Goal: Task Accomplishment & Management: Complete application form

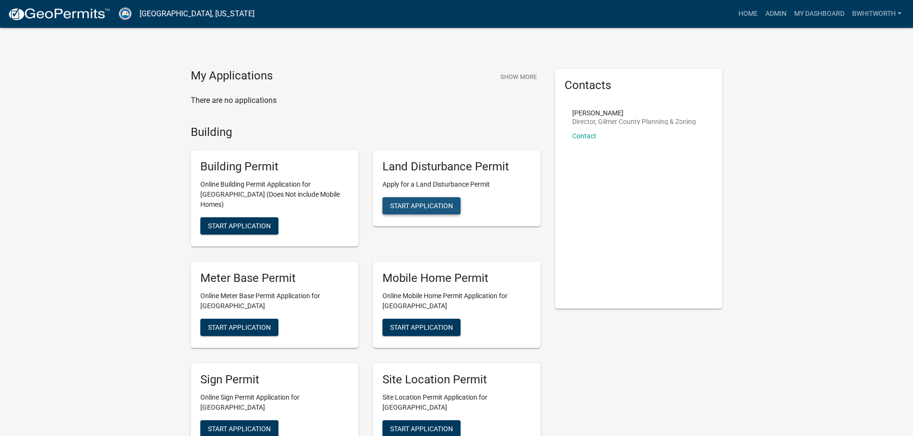
click at [441, 202] on span "Start Application" at bounding box center [421, 206] width 63 height 8
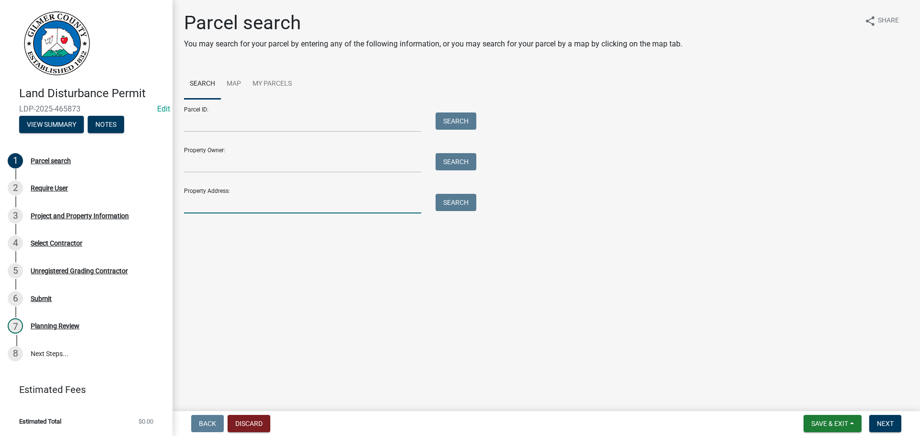
click at [231, 206] on input "Property Address:" at bounding box center [302, 204] width 237 height 20
type input "37 fife"
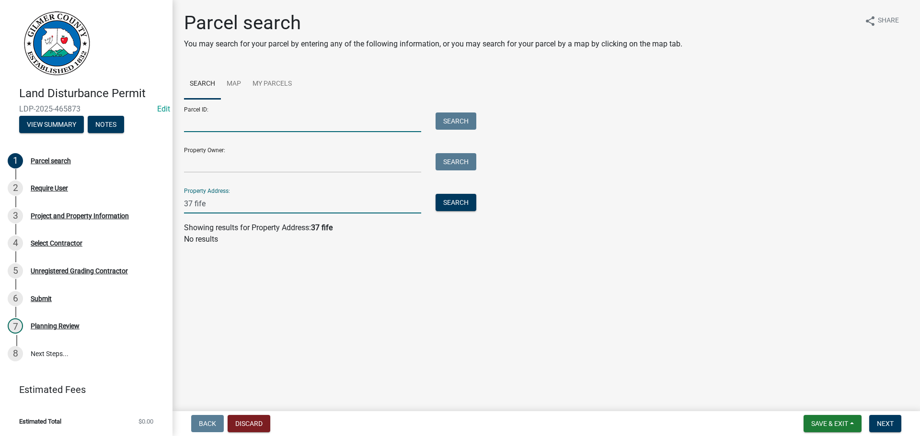
click at [248, 126] on input "Parcel ID:" at bounding box center [302, 123] width 237 height 20
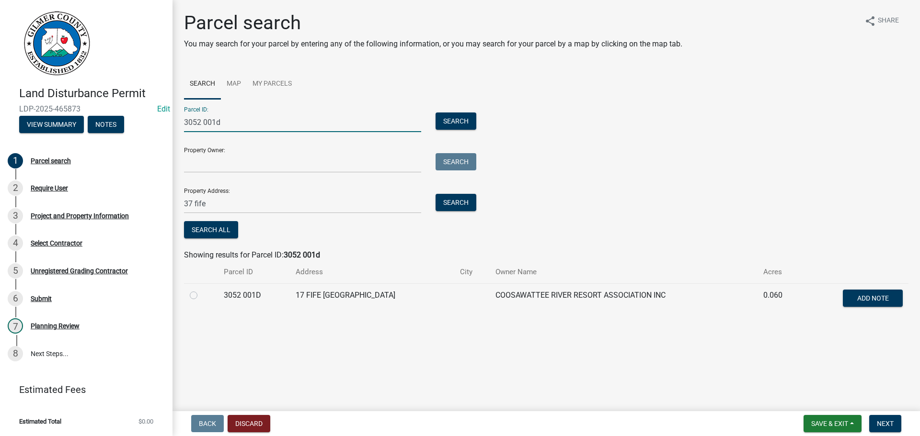
type input "3052 001d"
click at [201, 290] on label at bounding box center [201, 290] width 0 height 0
click at [201, 296] on 001D "radio" at bounding box center [204, 293] width 6 height 6
radio 001D "true"
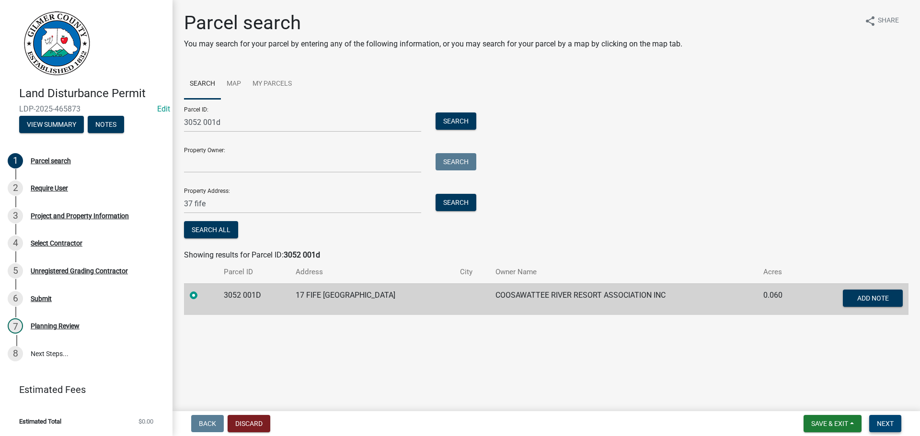
click at [887, 426] on span "Next" at bounding box center [885, 424] width 17 height 8
click at [886, 423] on span "Next" at bounding box center [885, 424] width 17 height 8
click at [202, 229] on button "Search All" at bounding box center [211, 229] width 54 height 17
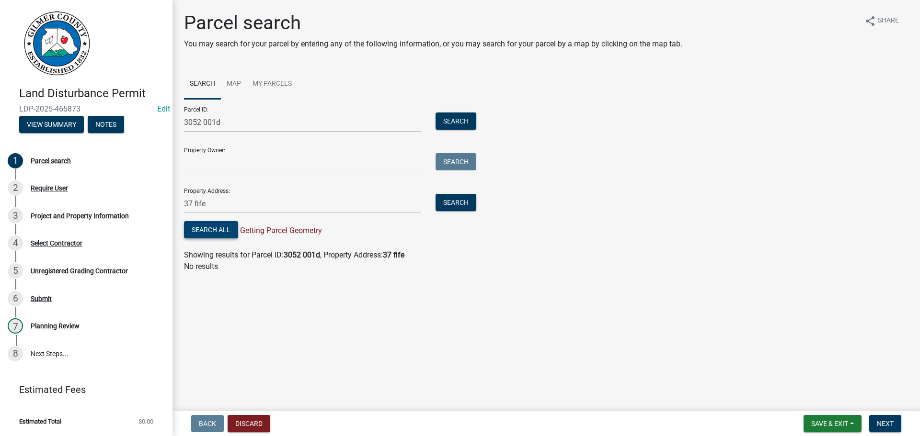
click at [217, 238] on button "Search All" at bounding box center [211, 229] width 54 height 17
drag, startPoint x: 214, startPoint y: 201, endPoint x: 25, endPoint y: 224, distance: 190.1
click at [46, 224] on div "Land Disturbance Permit LDP-2025-465873 Edit View Summary Notes 1 Parcel search…" at bounding box center [460, 218] width 920 height 436
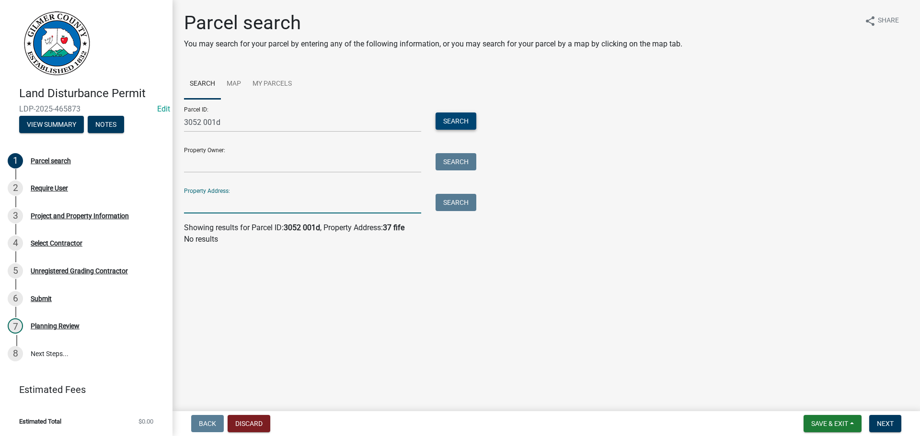
click at [465, 120] on button "Search" at bounding box center [455, 121] width 41 height 17
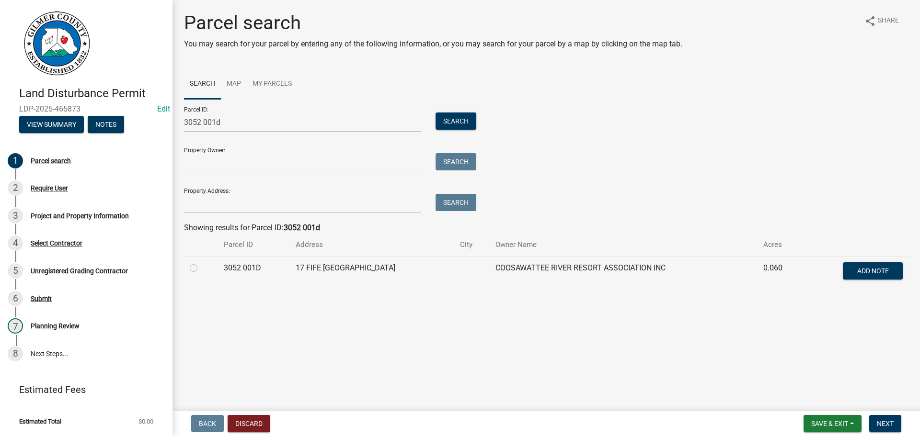
click at [201, 263] on label at bounding box center [201, 263] width 0 height 0
click at [201, 268] on 001D "radio" at bounding box center [204, 266] width 6 height 6
radio 001D "true"
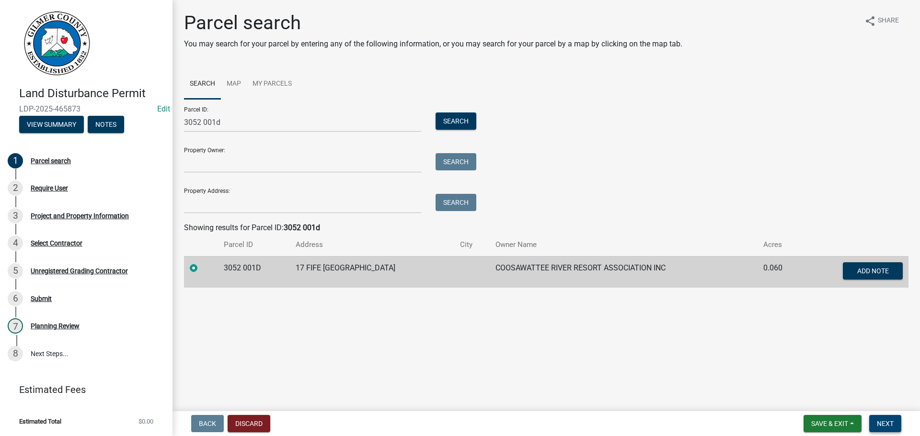
click at [888, 422] on span "Next" at bounding box center [885, 424] width 17 height 8
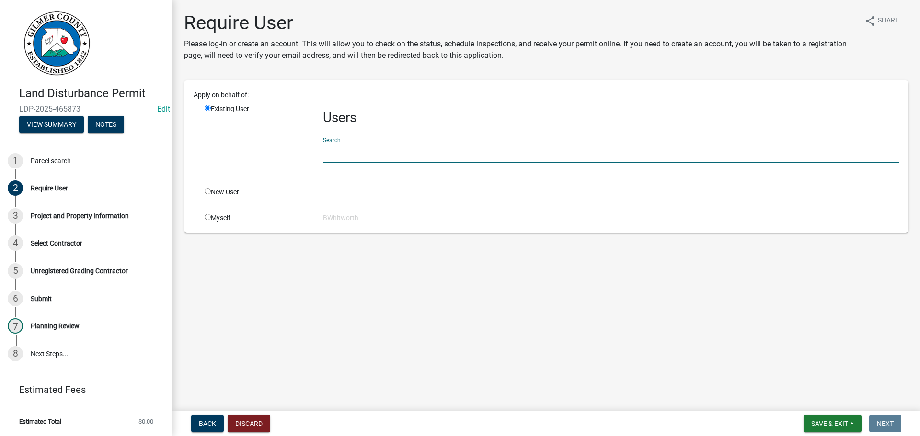
click at [356, 154] on input "text" at bounding box center [611, 153] width 576 height 20
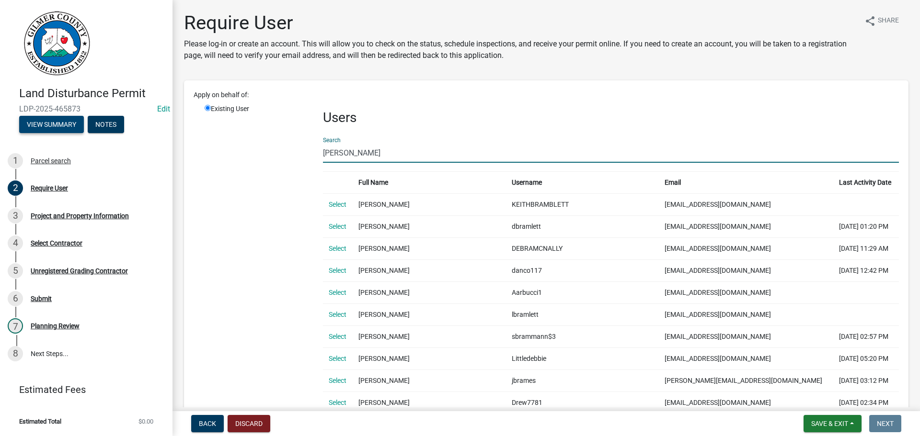
drag, startPoint x: 352, startPoint y: 157, endPoint x: 23, endPoint y: 133, distance: 330.0
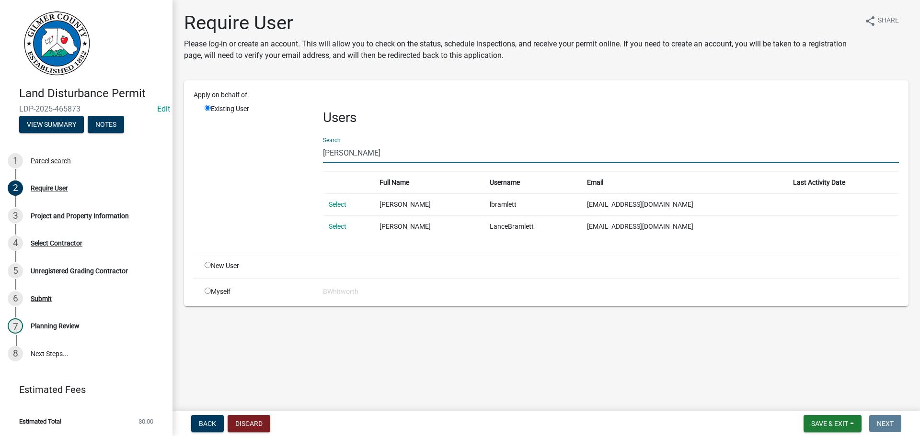
type input "[PERSON_NAME]"
click at [340, 226] on link "Select" at bounding box center [338, 227] width 18 height 8
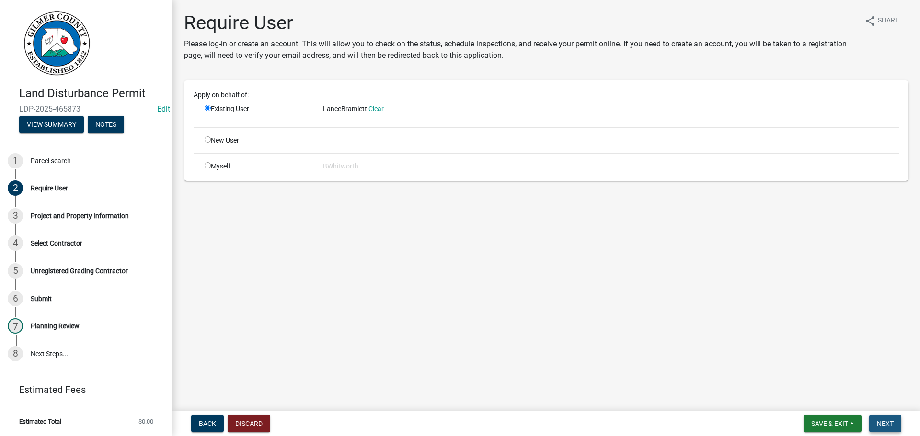
click at [880, 427] on span "Next" at bounding box center [885, 424] width 17 height 8
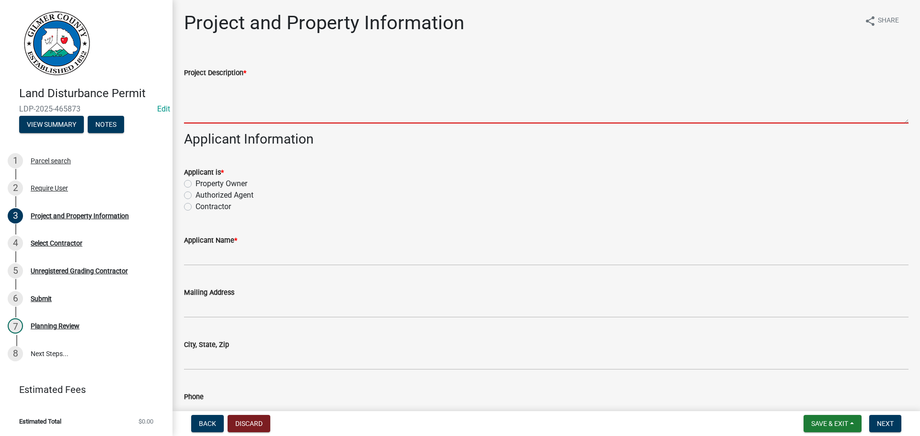
click at [229, 101] on textarea "Project Description *" at bounding box center [546, 101] width 724 height 45
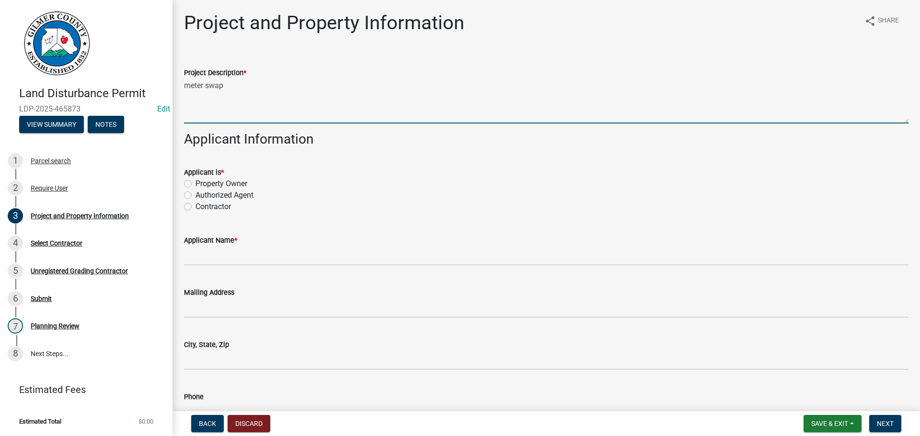
type textarea "meter swap"
click at [195, 207] on label "Contractor" at bounding box center [212, 206] width 35 height 11
click at [195, 207] on input "Contractor" at bounding box center [198, 204] width 6 height 6
radio input "true"
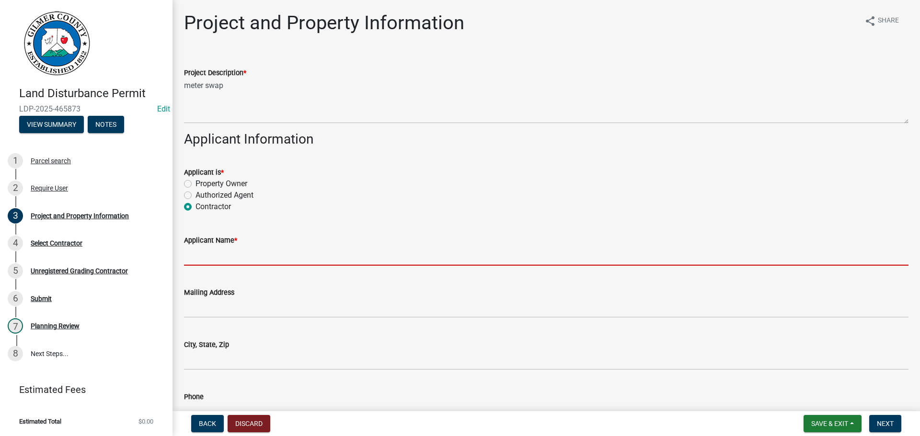
click at [201, 261] on input "Applicant Name *" at bounding box center [546, 256] width 724 height 20
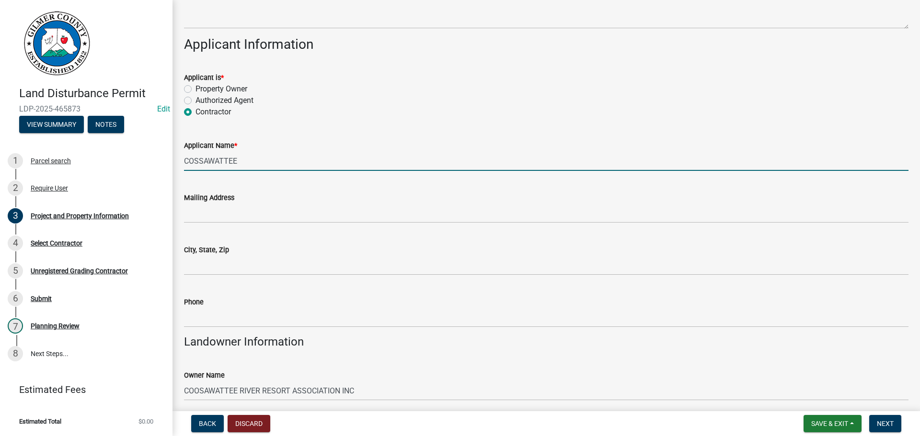
scroll to position [96, 0]
type input "COSSAWATTEE"
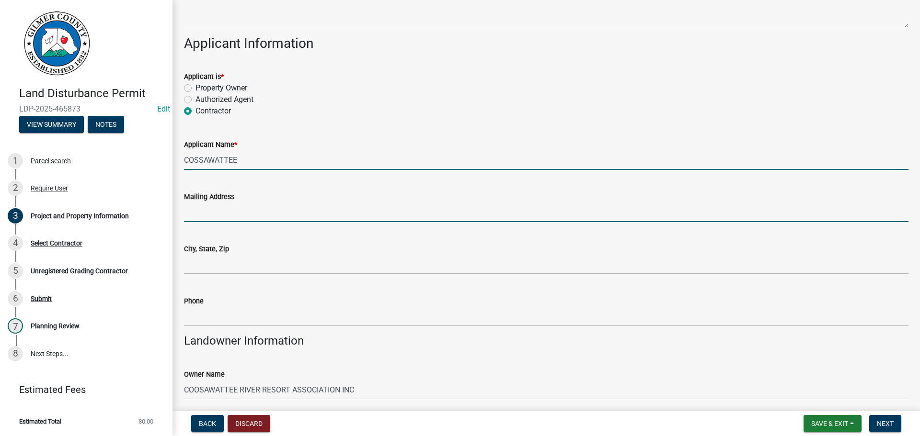
click at [232, 219] on input "Mailing Address" at bounding box center [546, 213] width 724 height 20
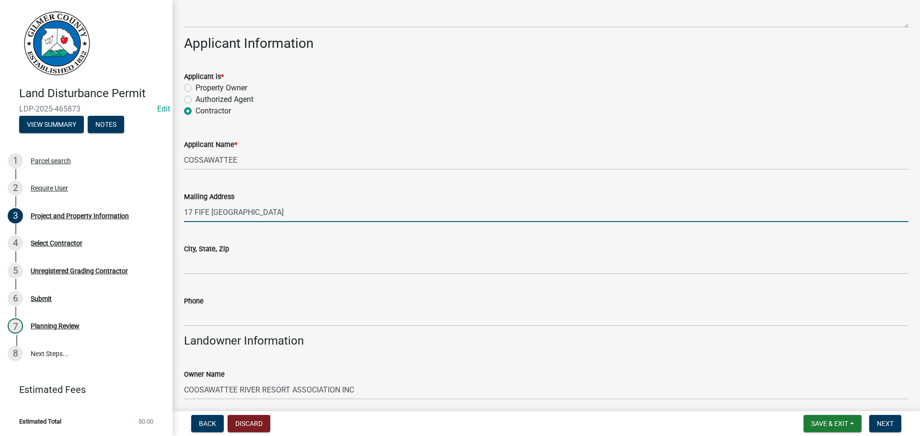
type input "17 FIFE [GEOGRAPHIC_DATA]"
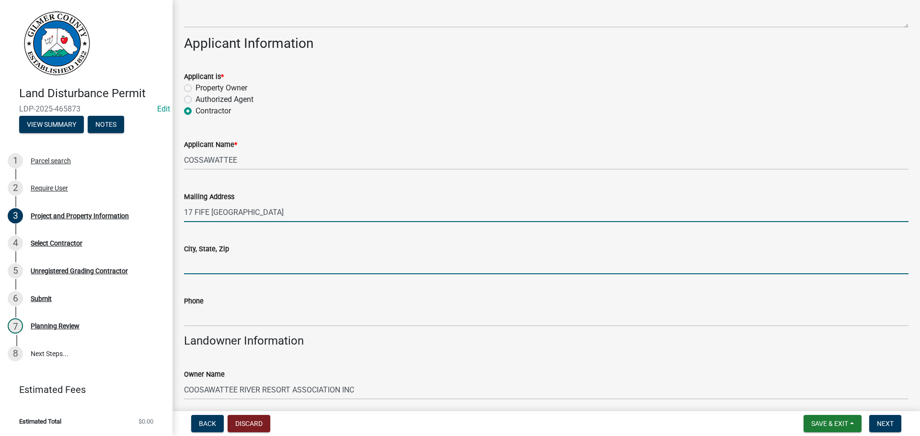
click at [215, 273] on input "City, State, Zip" at bounding box center [546, 265] width 724 height 20
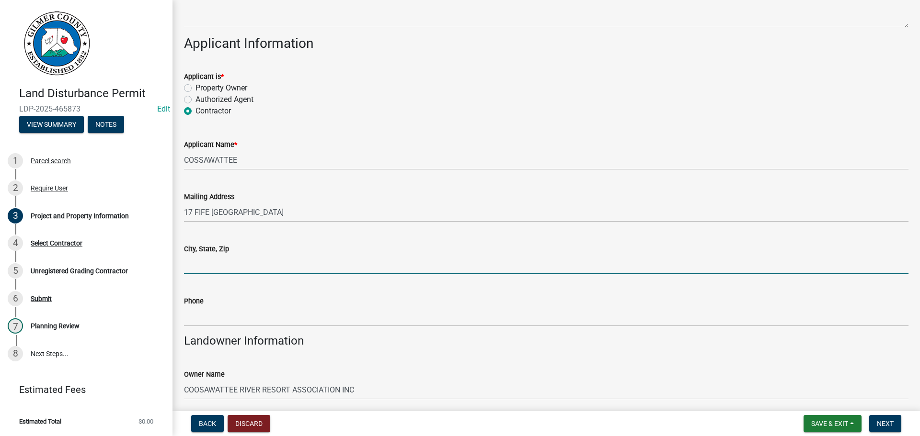
type input "Ellijay Ga 30540"
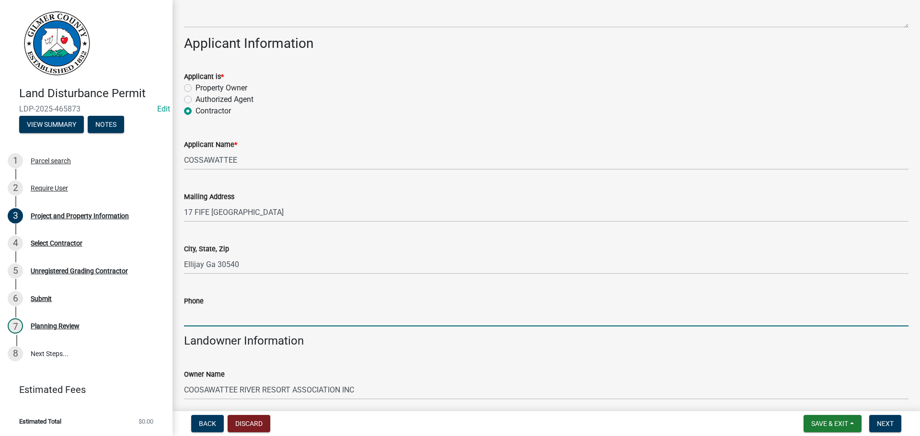
click at [250, 319] on input "Phone" at bounding box center [546, 317] width 724 height 20
click at [250, 319] on input "706-669" at bounding box center [546, 317] width 724 height 20
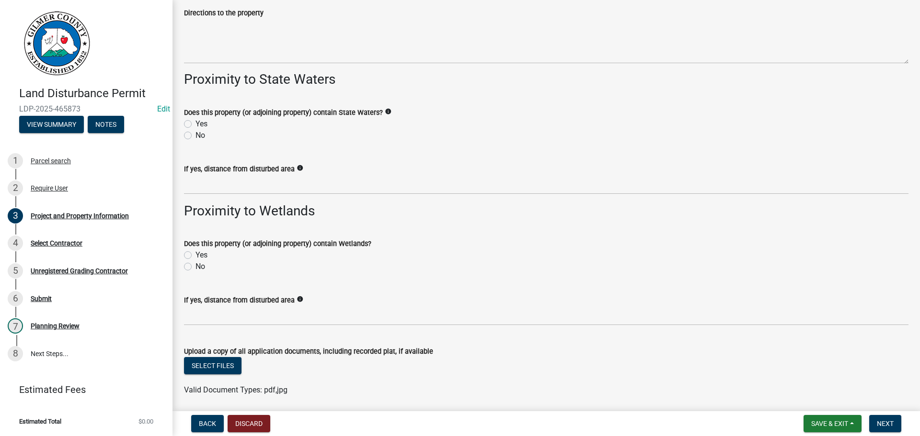
scroll to position [1257, 0]
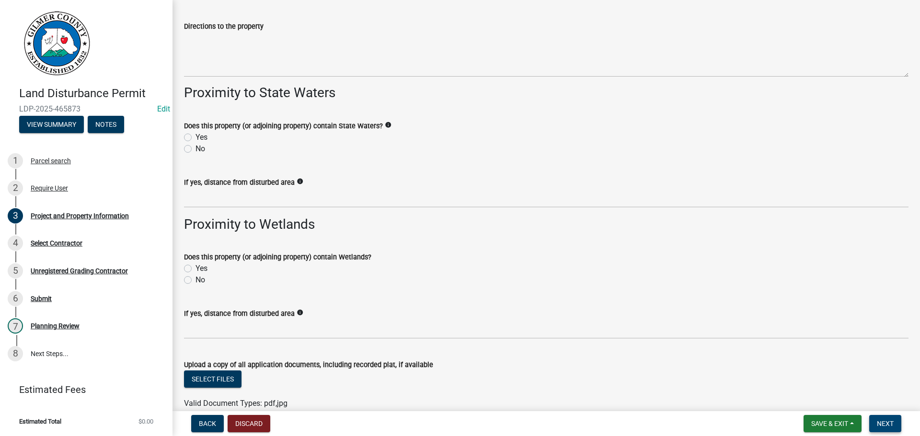
type input "[PHONE_NUMBER]"
click at [878, 424] on span "Next" at bounding box center [885, 424] width 17 height 8
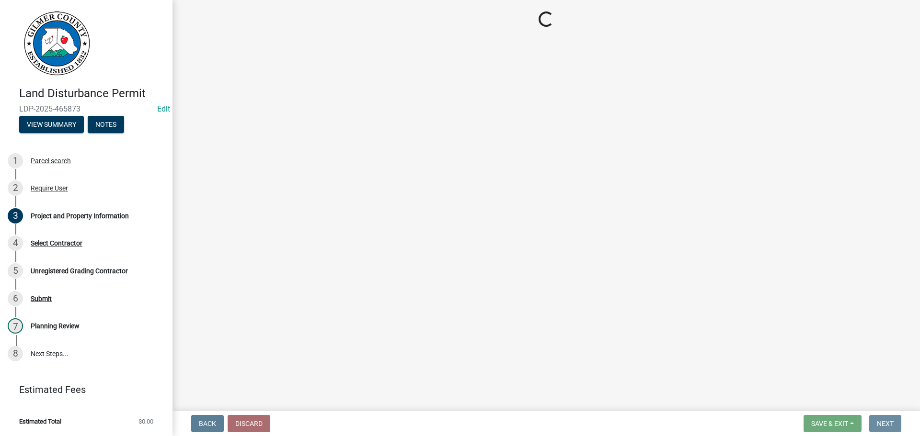
scroll to position [0, 0]
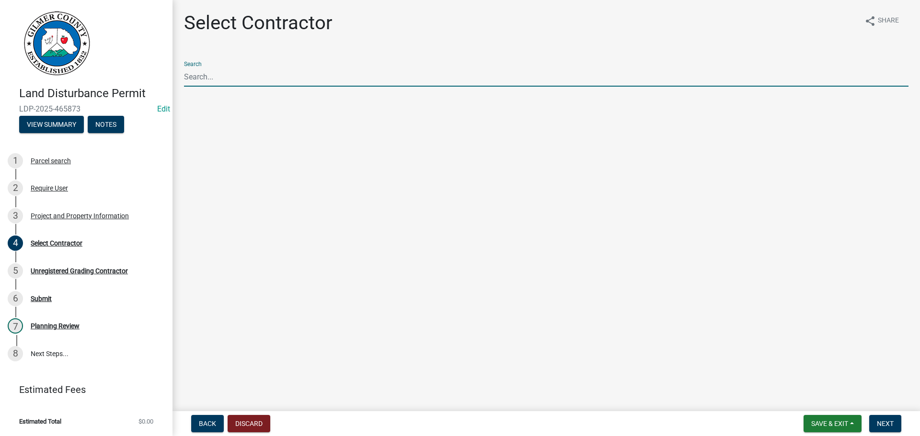
click at [257, 82] on input "Search" at bounding box center [546, 77] width 724 height 20
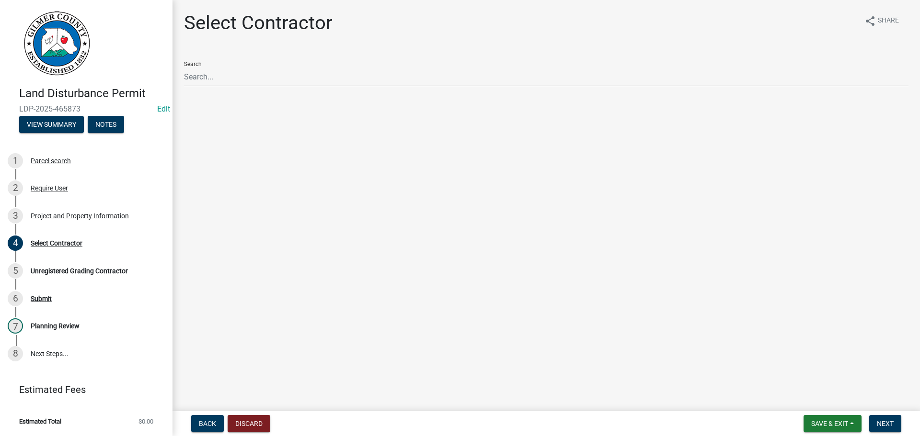
click at [496, 201] on main "Select Contractor share Share Search" at bounding box center [545, 204] width 747 height 408
click at [59, 245] on div "Select Contractor" at bounding box center [57, 243] width 52 height 7
click at [65, 238] on div "4 Select Contractor" at bounding box center [82, 243] width 149 height 15
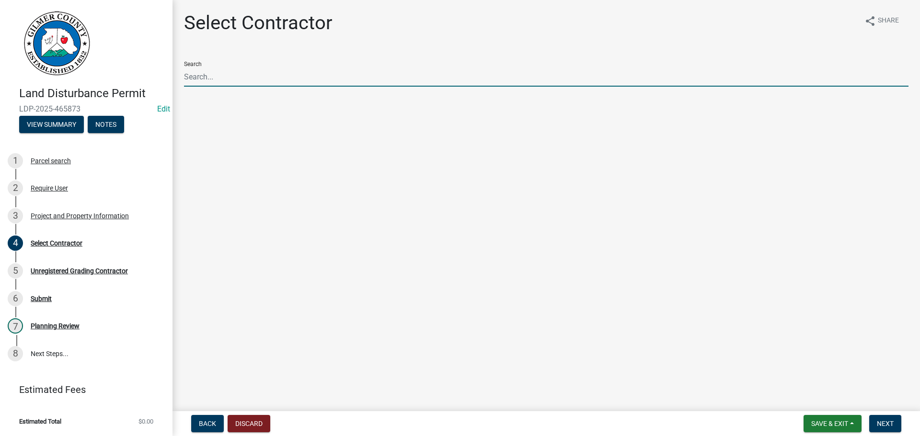
click at [225, 81] on input "Search" at bounding box center [546, 77] width 724 height 20
type input "[PERSON_NAME]"
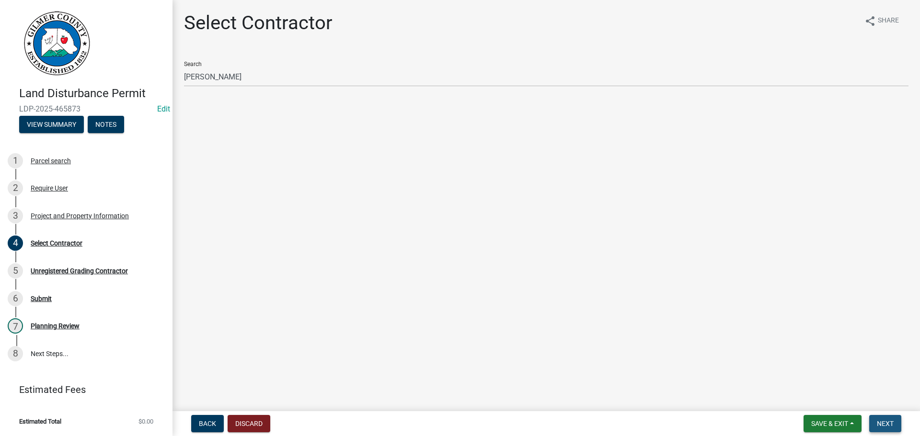
click at [887, 425] on span "Next" at bounding box center [885, 424] width 17 height 8
click at [373, 110] on div "Required" at bounding box center [546, 107] width 724 height 11
click at [250, 427] on button "Discard" at bounding box center [249, 423] width 43 height 17
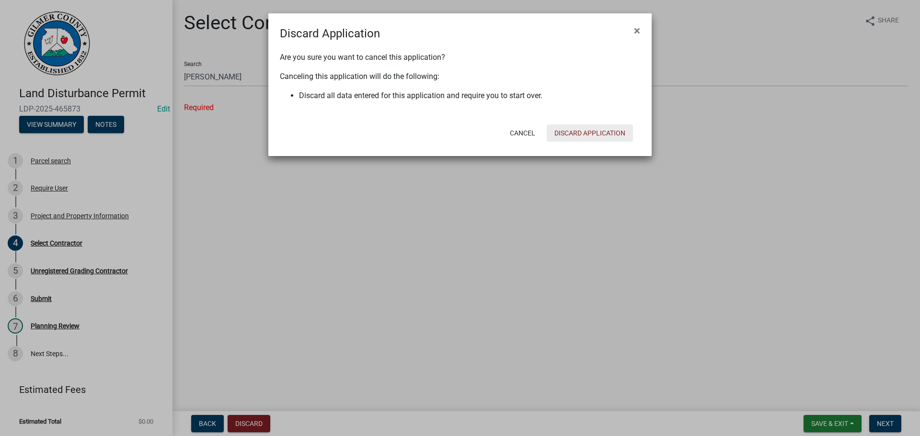
click at [591, 126] on button "Discard Application" at bounding box center [590, 133] width 86 height 17
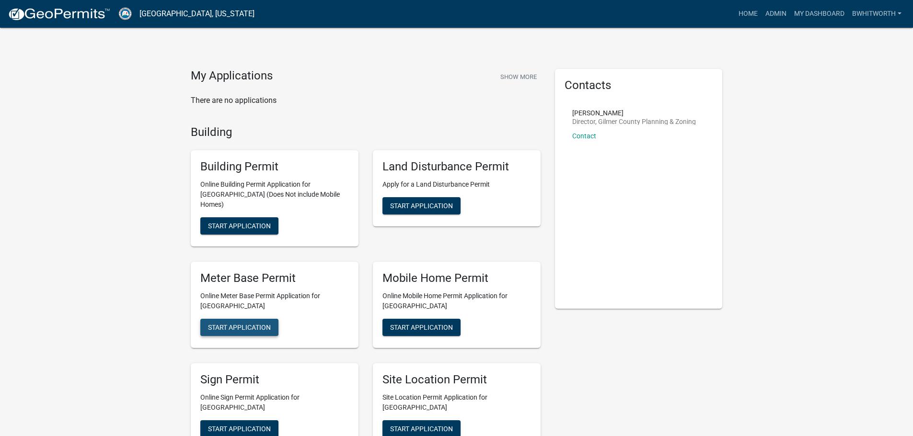
click at [221, 323] on span "Start Application" at bounding box center [239, 327] width 63 height 8
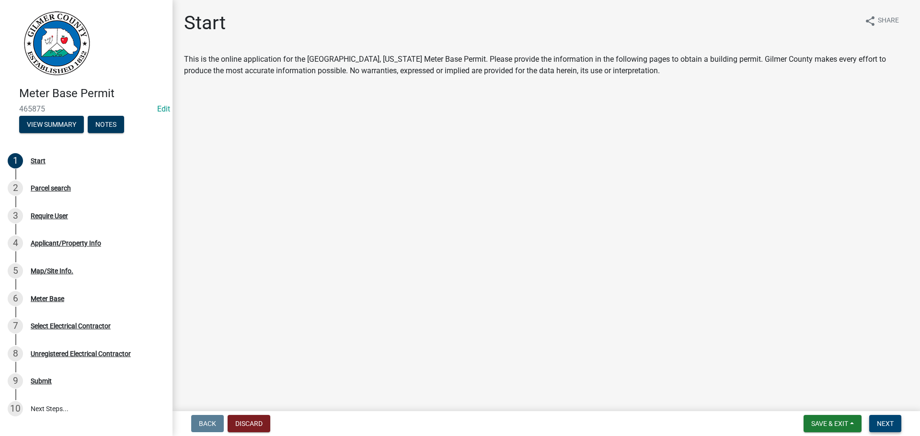
click at [889, 427] on span "Next" at bounding box center [885, 424] width 17 height 8
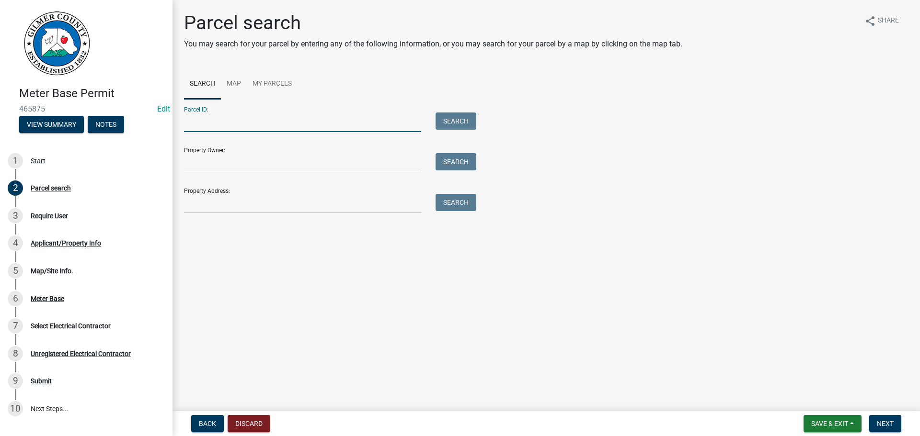
click at [243, 121] on input "Parcel ID:" at bounding box center [302, 123] width 237 height 20
click at [206, 119] on input "3052 1D" at bounding box center [302, 123] width 237 height 20
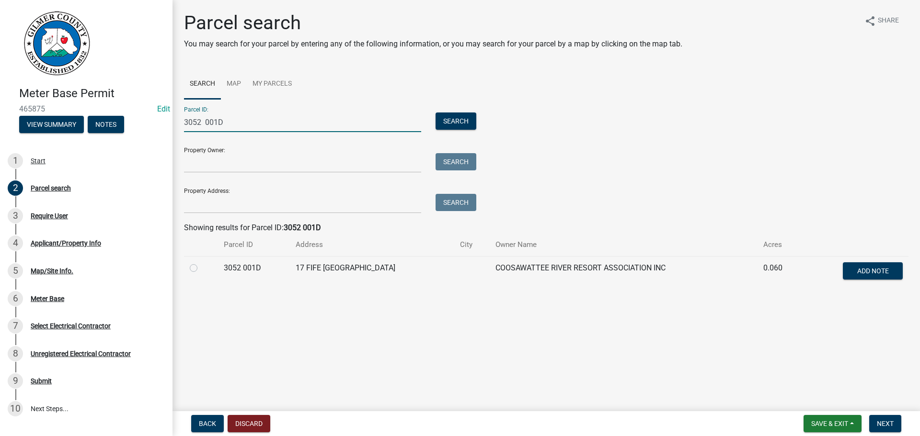
type input "3052 001D"
click at [201, 263] on label at bounding box center [201, 263] width 0 height 0
click at [201, 268] on 001D "radio" at bounding box center [204, 266] width 6 height 6
radio 001D "true"
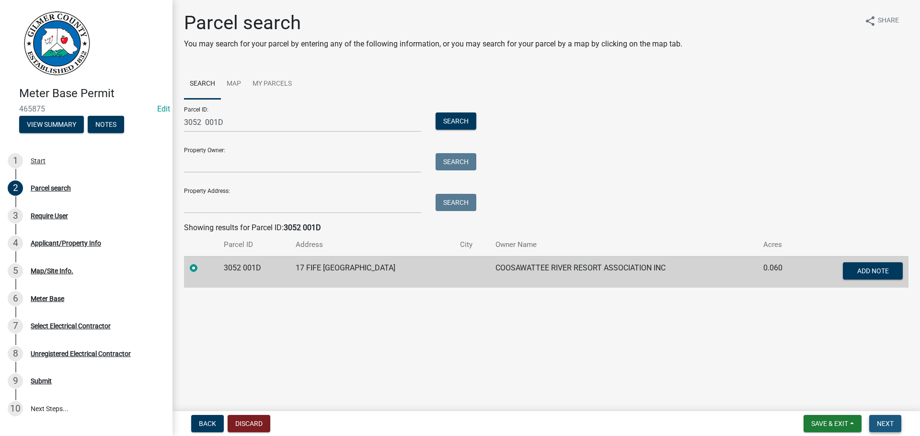
click at [884, 425] on span "Next" at bounding box center [885, 424] width 17 height 8
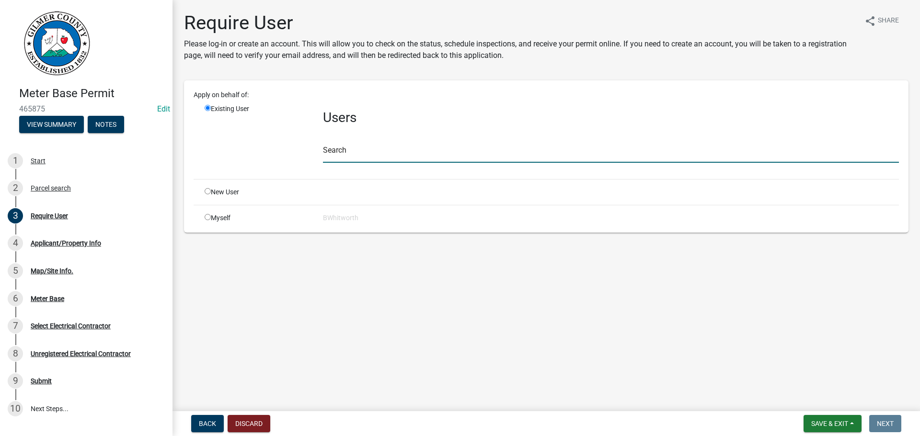
click at [368, 161] on input "text" at bounding box center [611, 153] width 576 height 20
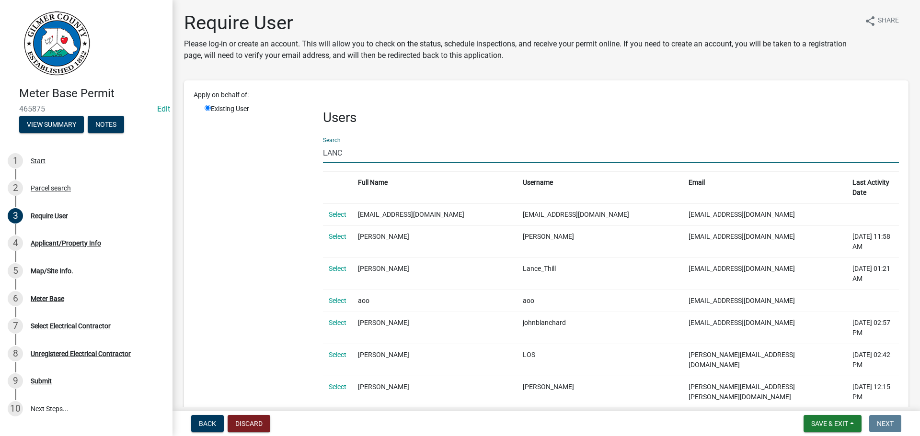
type input "[PERSON_NAME]"
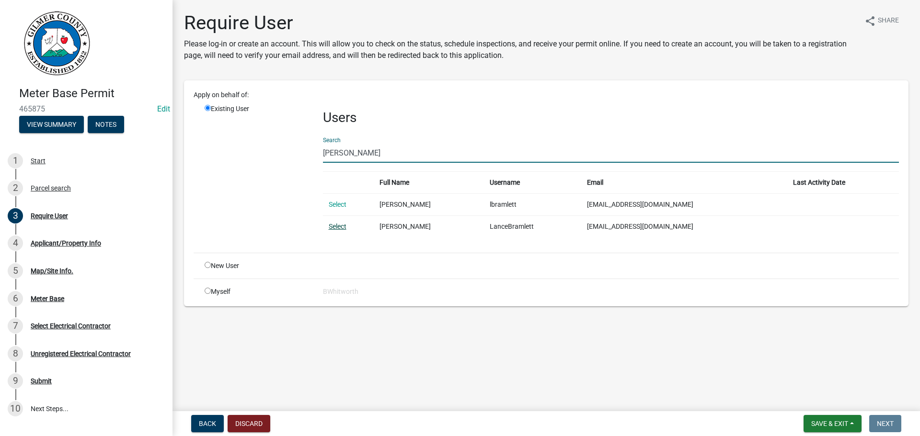
click at [334, 227] on link "Select" at bounding box center [338, 227] width 18 height 8
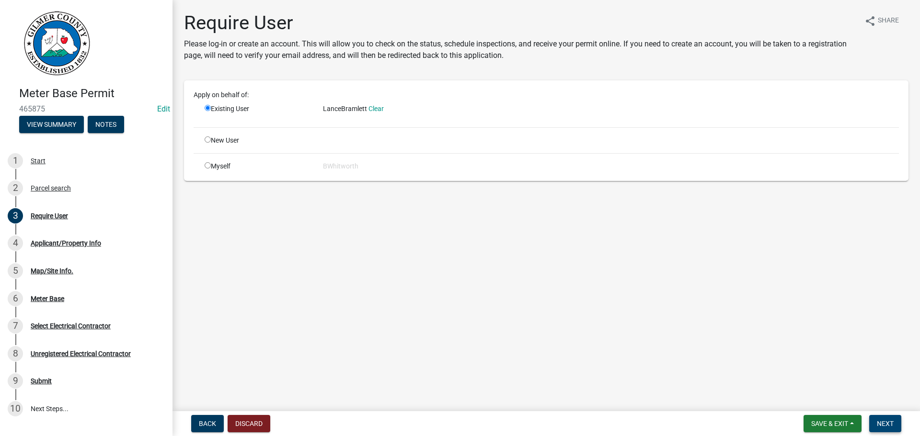
click at [878, 423] on span "Next" at bounding box center [885, 424] width 17 height 8
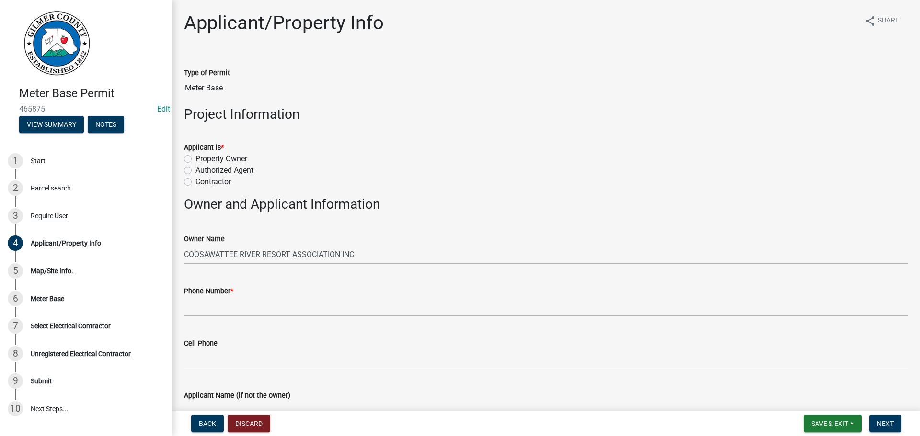
click at [195, 182] on label "Contractor" at bounding box center [212, 181] width 35 height 11
click at [195, 182] on input "Contractor" at bounding box center [198, 179] width 6 height 6
radio input "true"
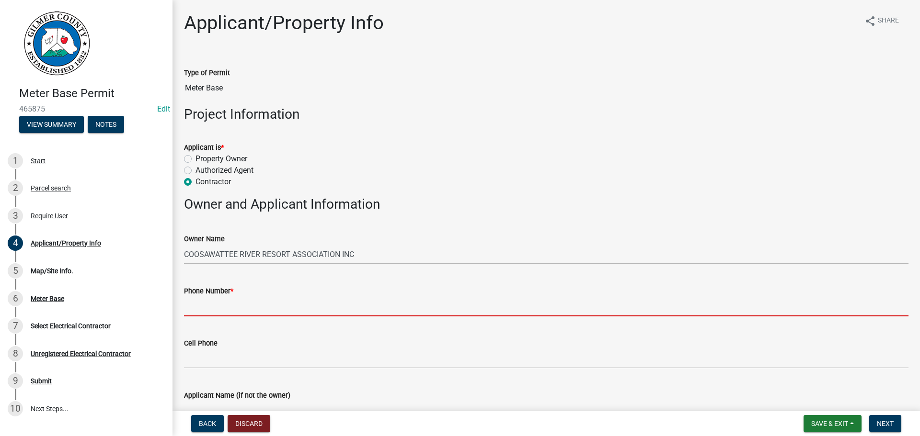
click at [200, 307] on input "Phone Number *" at bounding box center [546, 307] width 724 height 20
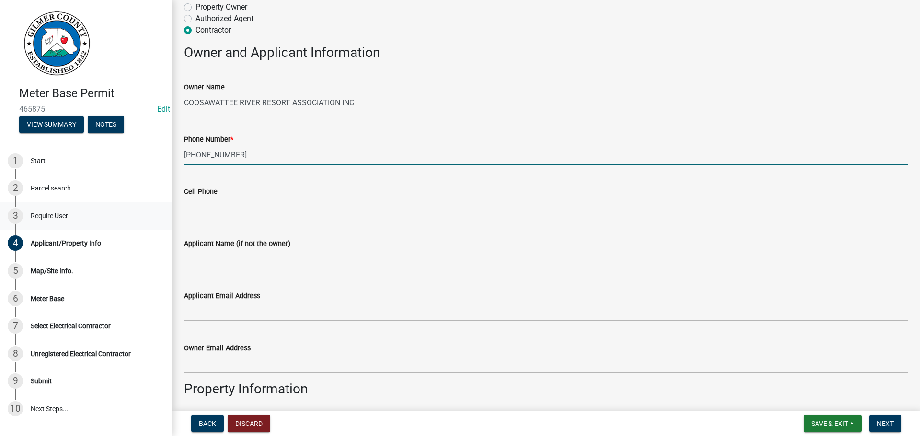
scroll to position [192, 0]
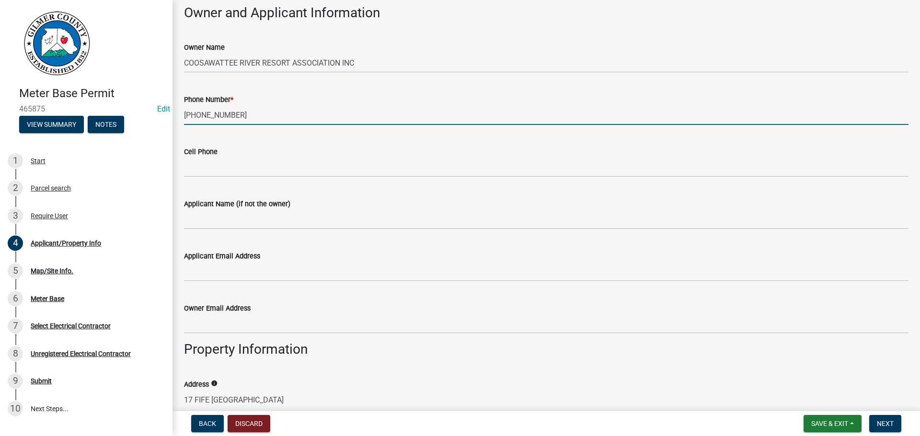
type input "[PHONE_NUMBER]"
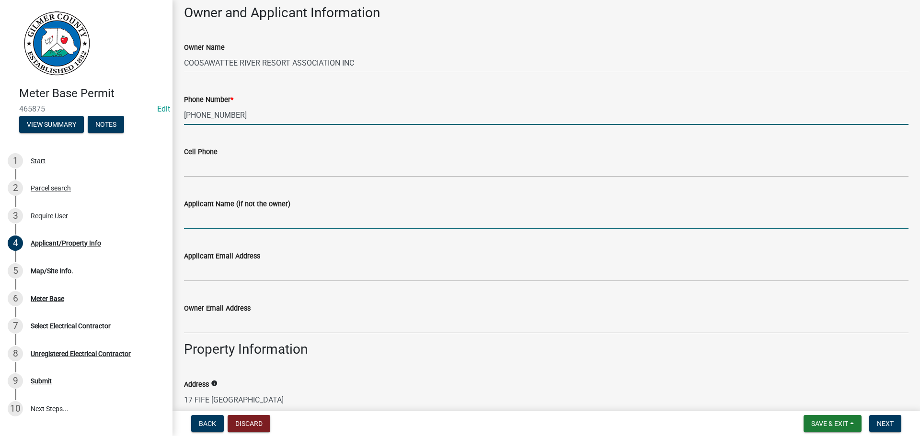
click at [272, 213] on input "Applicant Name (if not the owner)" at bounding box center [546, 220] width 724 height 20
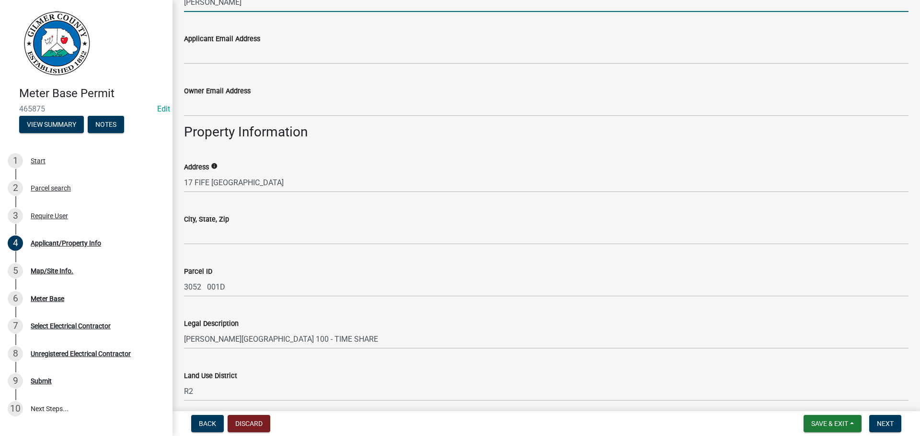
scroll to position [479, 0]
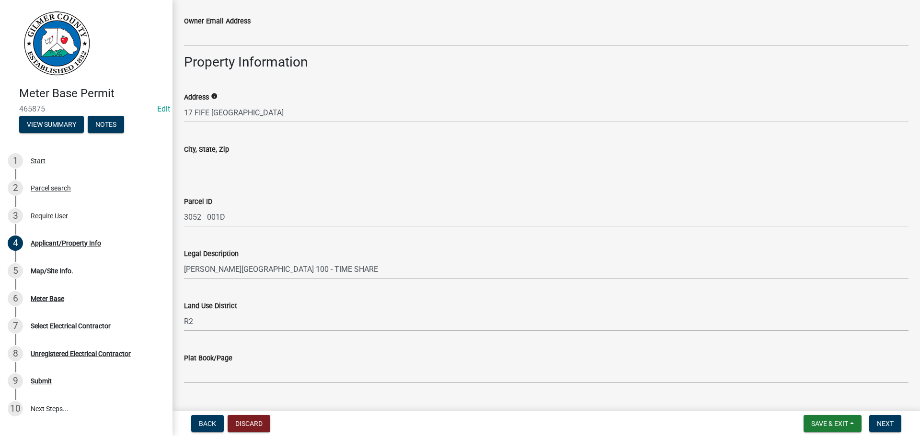
type input "[PERSON_NAME]"
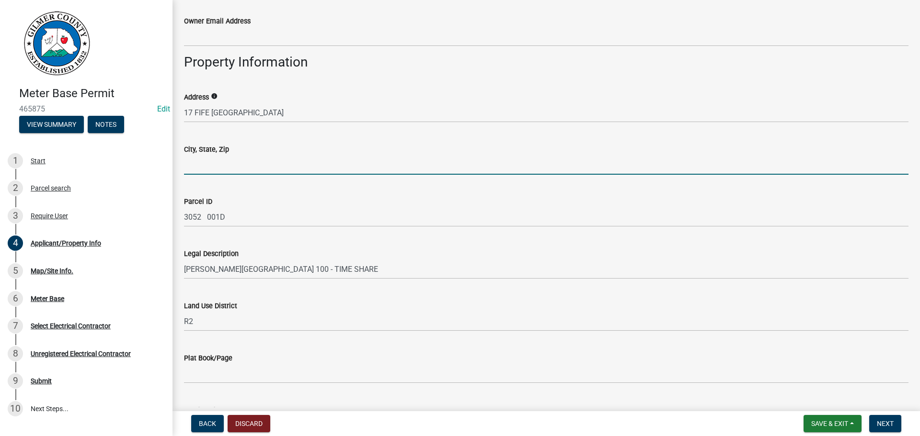
drag, startPoint x: 246, startPoint y: 166, endPoint x: 246, endPoint y: 173, distance: 7.2
click at [246, 166] on input "City, State, Zip" at bounding box center [546, 165] width 724 height 20
type input "ELLIJAY GA 30540"
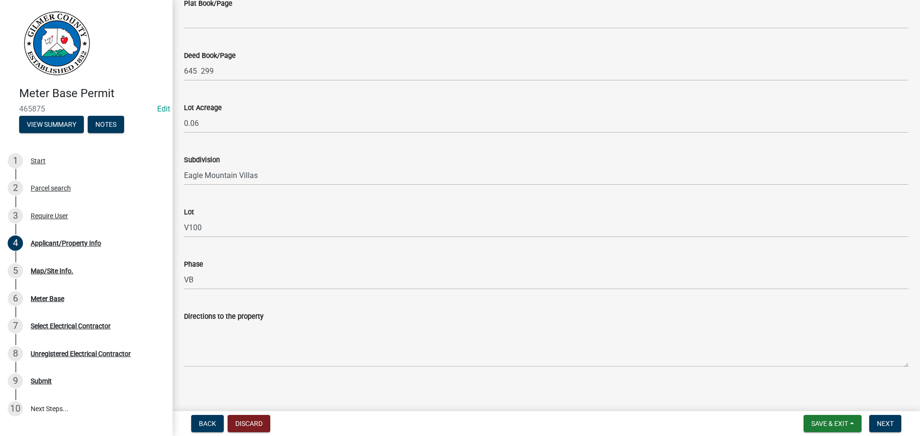
scroll to position [839, 0]
click at [870, 423] on button "Next" at bounding box center [885, 423] width 32 height 17
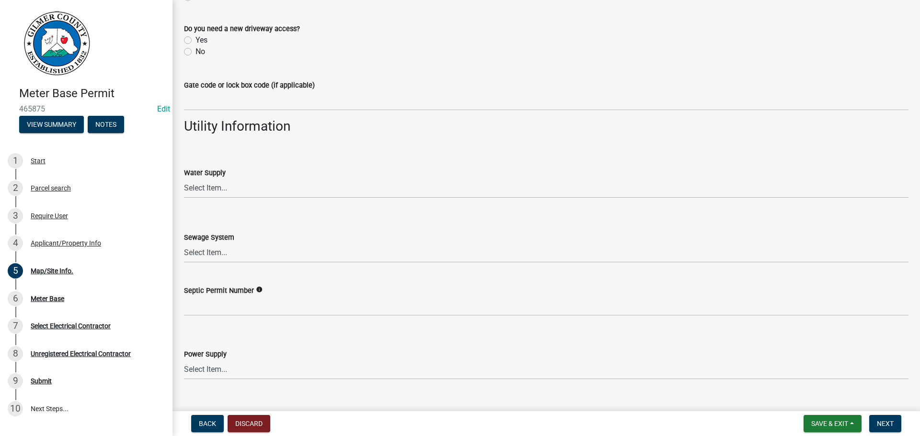
scroll to position [726, 0]
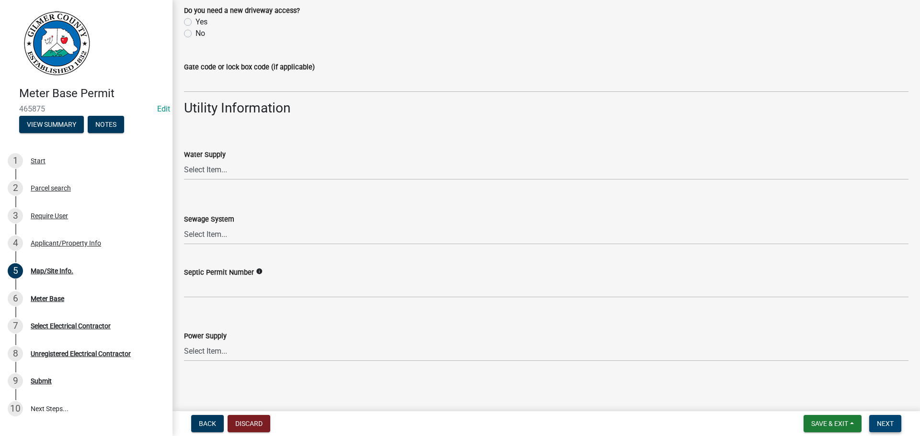
click at [885, 425] on span "Next" at bounding box center [885, 424] width 17 height 8
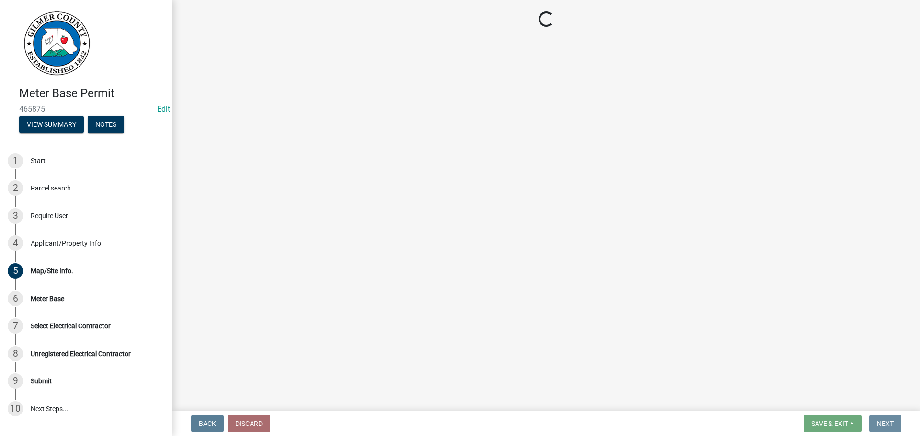
scroll to position [0, 0]
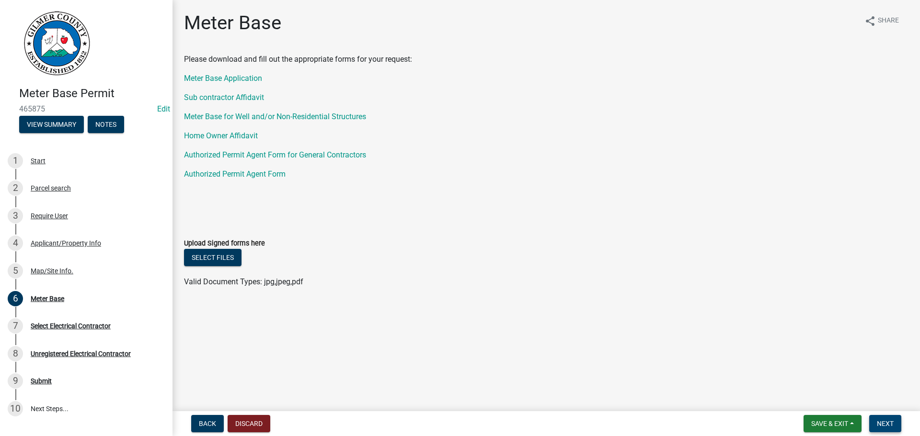
click at [881, 424] on span "Next" at bounding box center [885, 424] width 17 height 8
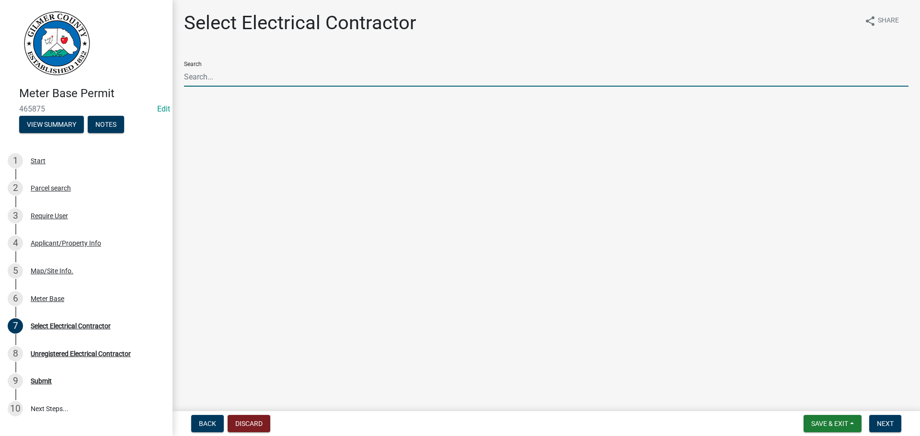
click at [210, 74] on input "Search" at bounding box center [546, 77] width 724 height 20
type input "[PERSON_NAME]"
click at [886, 424] on span "Next" at bounding box center [885, 424] width 17 height 8
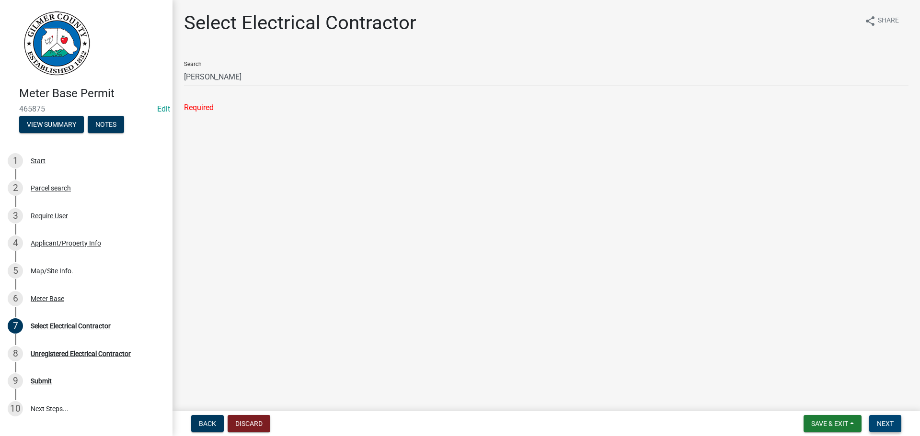
click at [880, 419] on button "Next" at bounding box center [885, 423] width 32 height 17
click at [252, 61] on div "Search [PERSON_NAME]" at bounding box center [546, 70] width 724 height 33
click at [247, 89] on div "Search [PERSON_NAME]" at bounding box center [546, 78] width 724 height 48
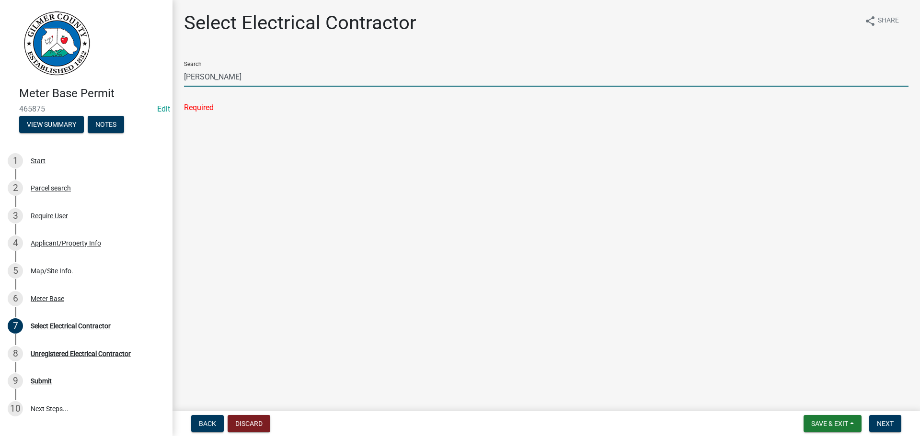
click at [250, 78] on input "[PERSON_NAME]" at bounding box center [546, 77] width 724 height 20
click at [70, 323] on div "Select Electrical Contractor" at bounding box center [71, 326] width 80 height 7
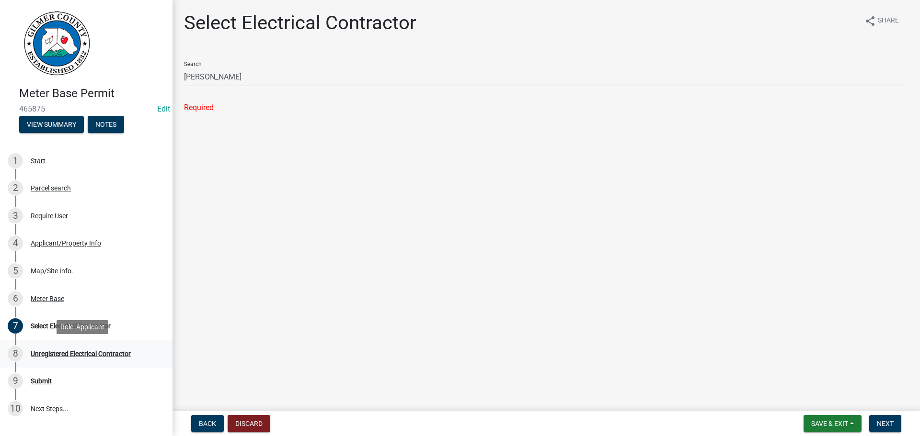
click at [71, 351] on div "Unregistered Electrical Contractor" at bounding box center [81, 354] width 100 height 7
drag, startPoint x: 162, startPoint y: 318, endPoint x: 154, endPoint y: 314, distance: 9.0
click at [165, 318] on div "Meter Base Permit 465875 Edit View Summary Notes 1 Start 2 Parcel search 3 Requ…" at bounding box center [86, 218] width 172 height 436
click at [49, 355] on div "Unregistered Electrical Contractor" at bounding box center [81, 354] width 100 height 7
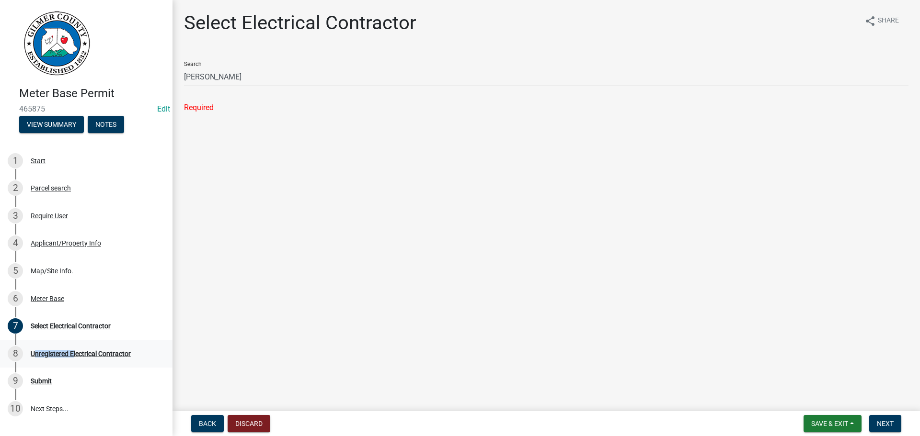
click at [49, 355] on div "Unregistered Electrical Contractor" at bounding box center [81, 354] width 100 height 7
click at [49, 354] on div "Unregistered Electrical Contractor" at bounding box center [81, 354] width 100 height 7
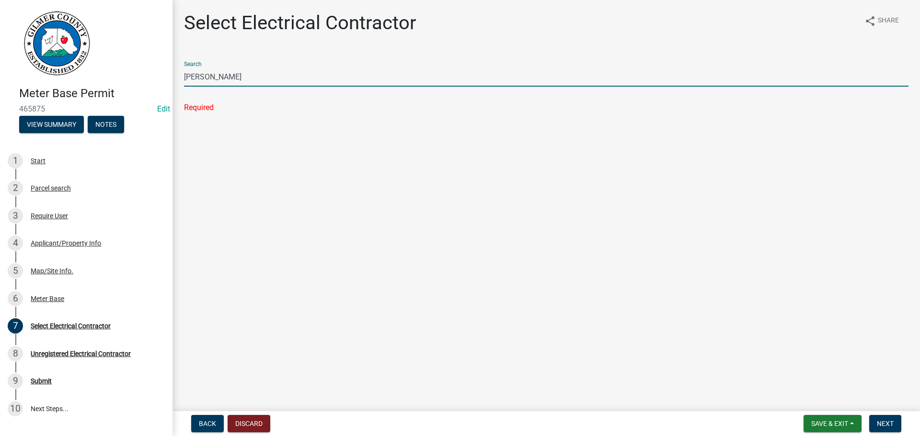
drag, startPoint x: 278, startPoint y: 81, endPoint x: 72, endPoint y: 84, distance: 205.5
click at [73, 84] on div "Meter Base Permit 465875 Edit View Summary Notes 1 Start 2 Parcel search 3 Requ…" at bounding box center [460, 218] width 920 height 436
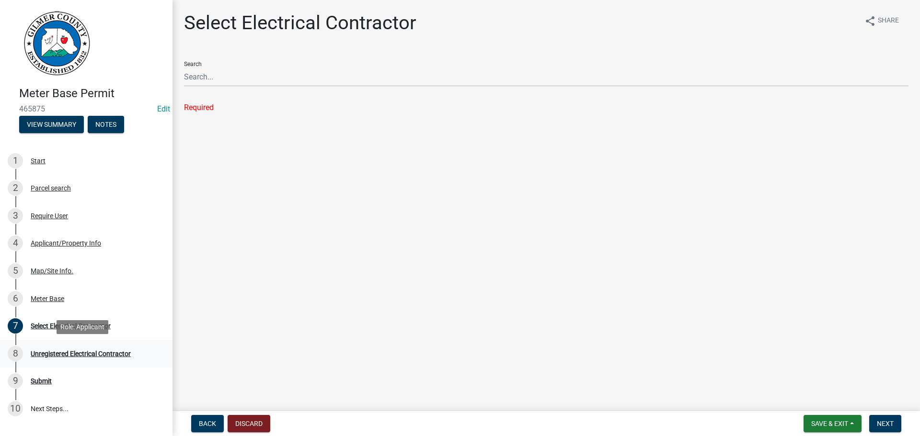
click at [58, 354] on div "Unregistered Electrical Contractor" at bounding box center [81, 354] width 100 height 7
click at [885, 424] on span "Next" at bounding box center [885, 424] width 17 height 8
click at [887, 424] on span "Next" at bounding box center [885, 424] width 17 height 8
click at [470, 200] on main "Select Electrical Contractor share Share Search Required" at bounding box center [545, 204] width 747 height 408
click at [95, 191] on div "2 Parcel search" at bounding box center [82, 188] width 149 height 15
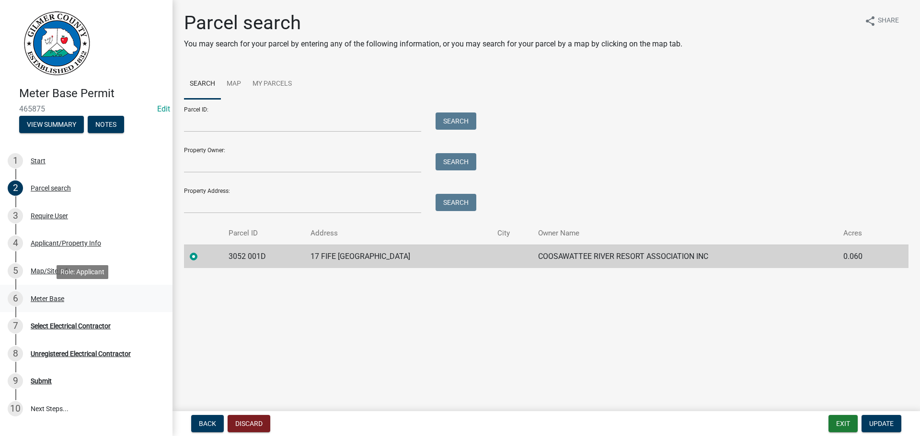
click at [34, 300] on div "Meter Base" at bounding box center [48, 299] width 34 height 7
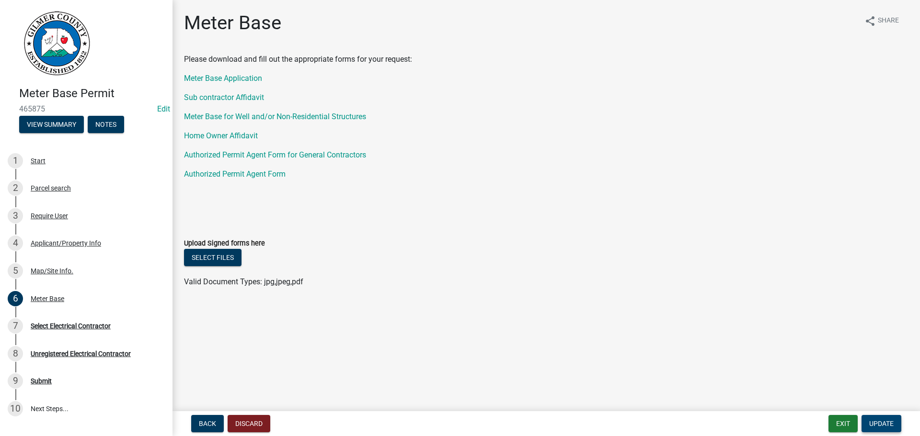
click at [888, 420] on span "Update" at bounding box center [881, 424] width 24 height 8
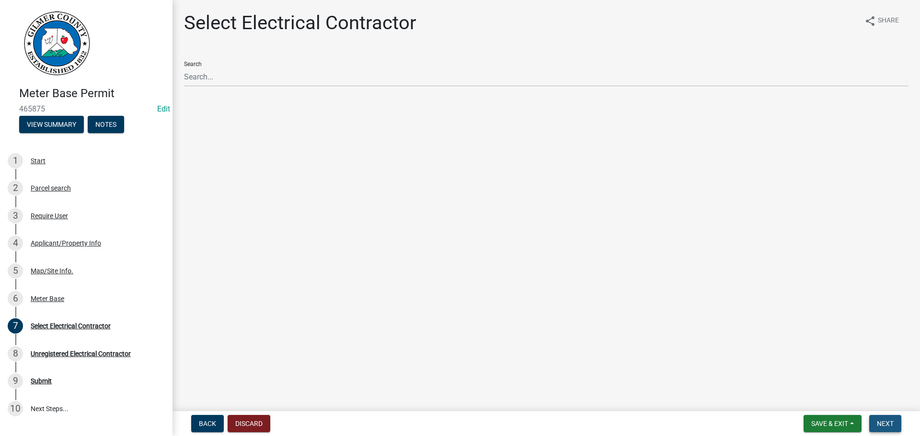
click at [888, 420] on span "Next" at bounding box center [885, 424] width 17 height 8
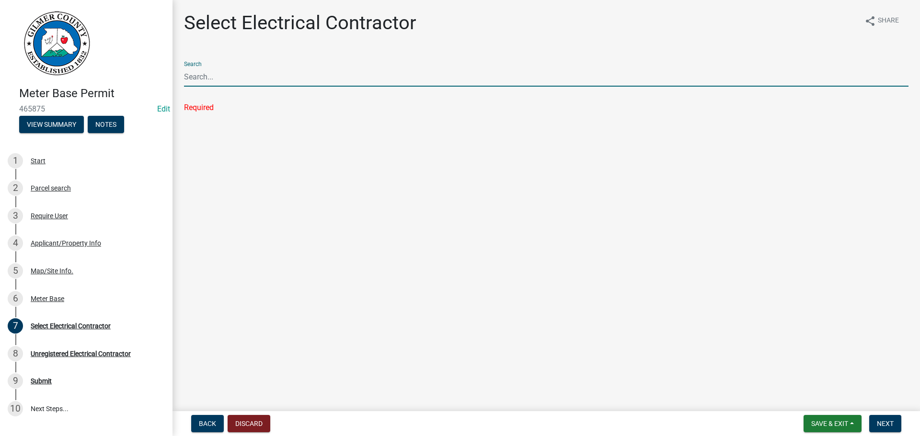
click at [250, 80] on input "Search" at bounding box center [546, 77] width 724 height 20
type input "[PERSON_NAME]"
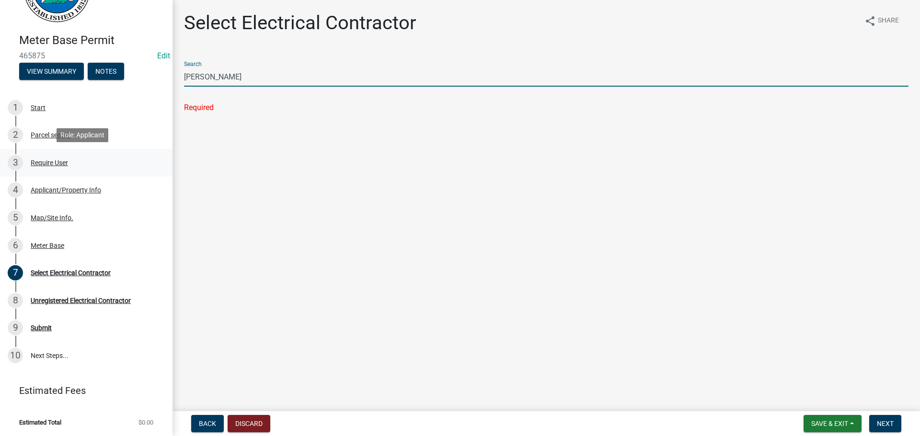
scroll to position [54, 0]
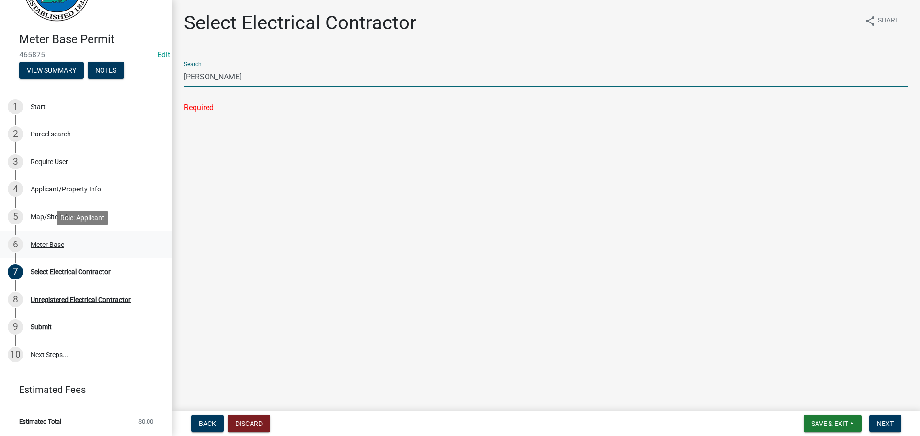
click at [42, 242] on div "Meter Base" at bounding box center [48, 244] width 34 height 7
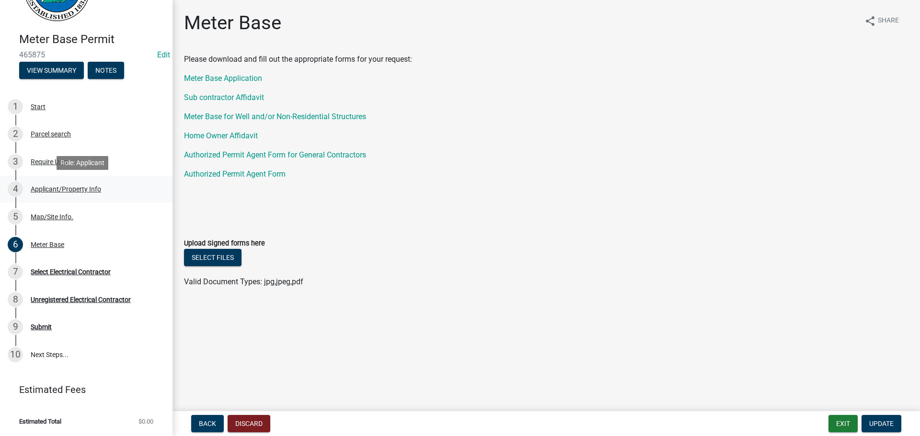
click at [65, 189] on div "Applicant/Property Info" at bounding box center [66, 189] width 70 height 7
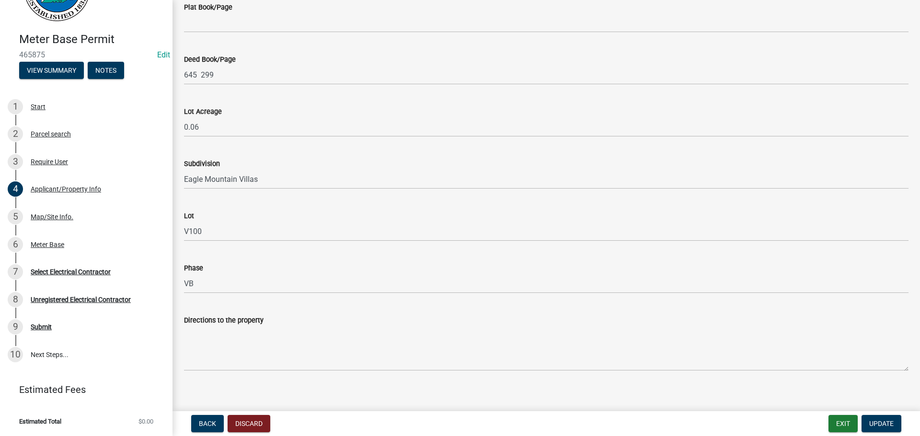
scroll to position [839, 0]
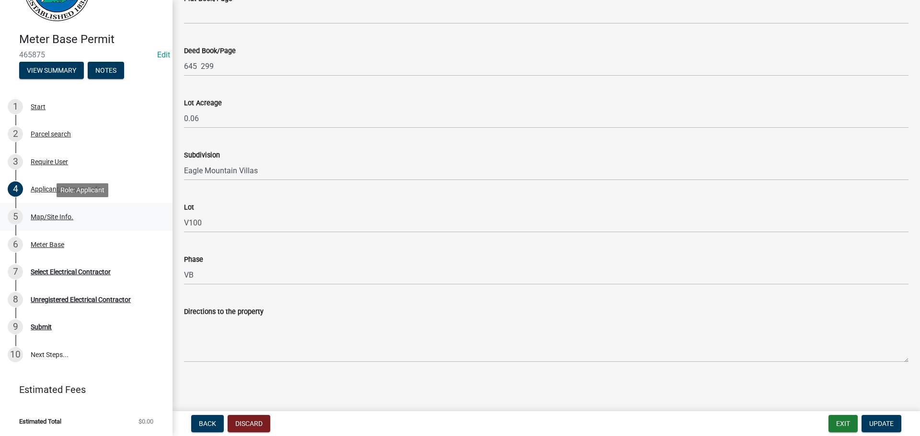
click at [37, 218] on div "Map/Site Info." at bounding box center [52, 217] width 43 height 7
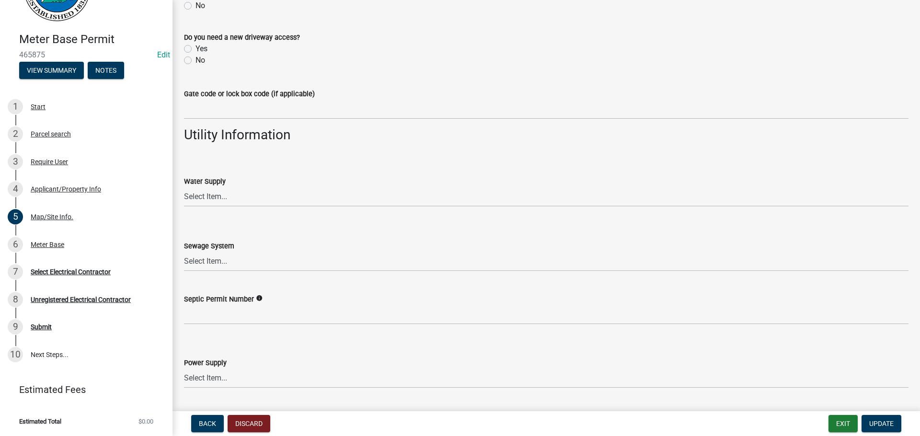
scroll to position [726, 0]
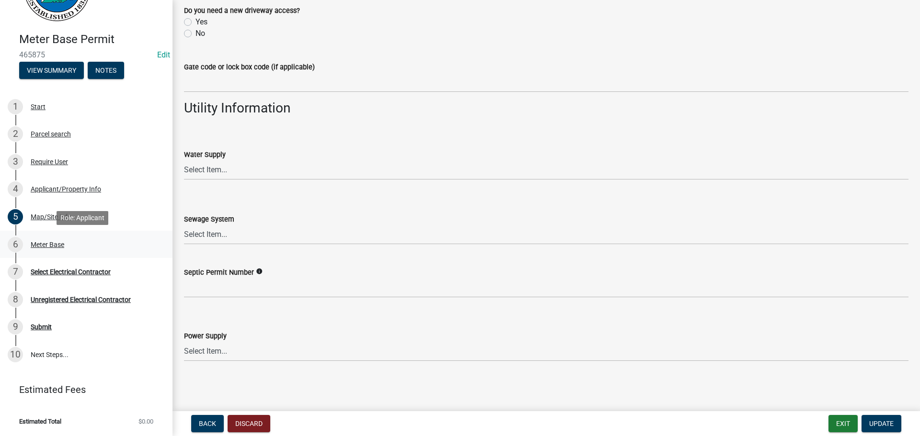
click at [44, 245] on div "Meter Base" at bounding box center [48, 244] width 34 height 7
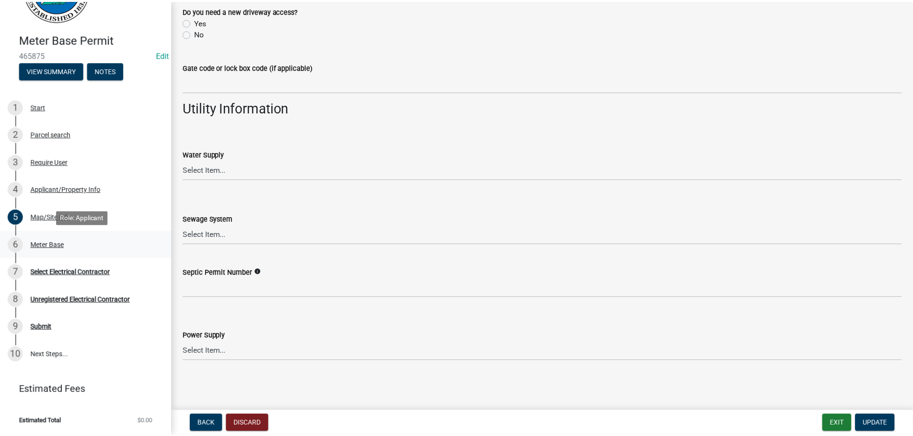
scroll to position [0, 0]
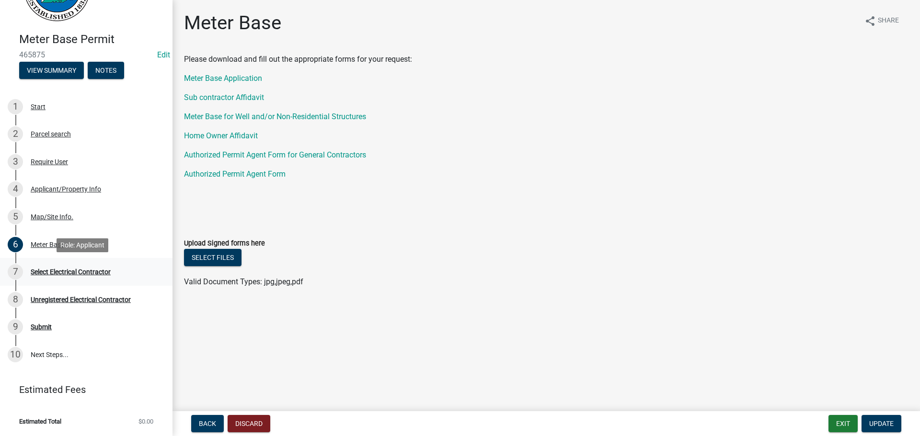
click at [45, 271] on div "Select Electrical Contractor" at bounding box center [71, 272] width 80 height 7
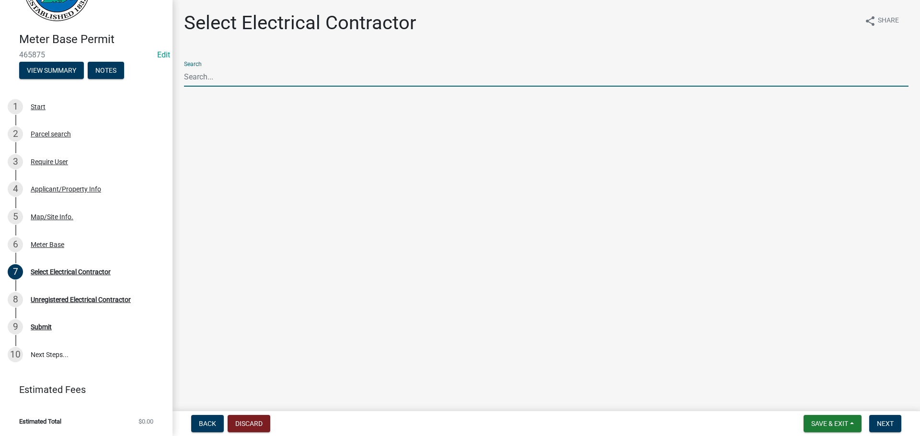
click at [206, 77] on input "Search" at bounding box center [546, 77] width 724 height 20
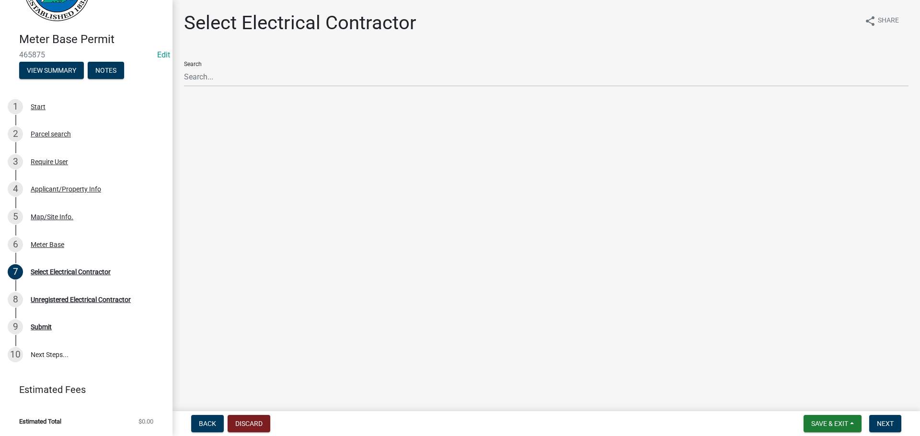
click at [590, 294] on main "Select Electrical Contractor share Share Search" at bounding box center [545, 204] width 747 height 408
click at [877, 422] on span "Next" at bounding box center [885, 424] width 17 height 8
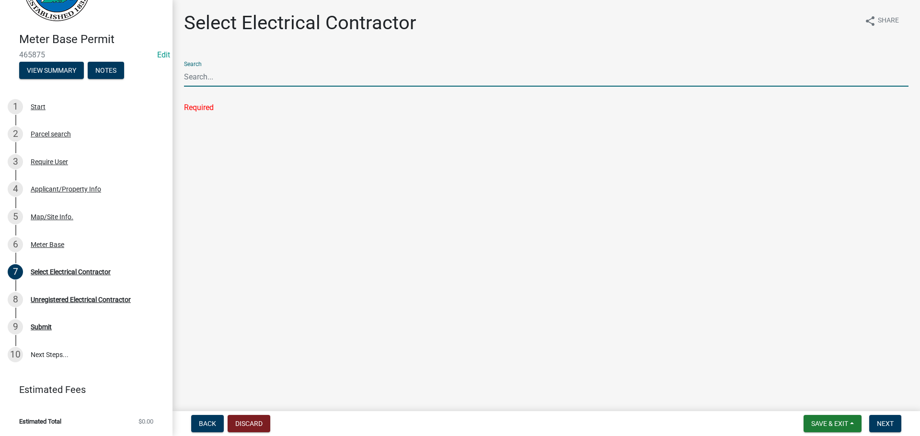
click at [207, 80] on input "Search" at bounding box center [546, 77] width 724 height 20
type input "[PERSON_NAME]"
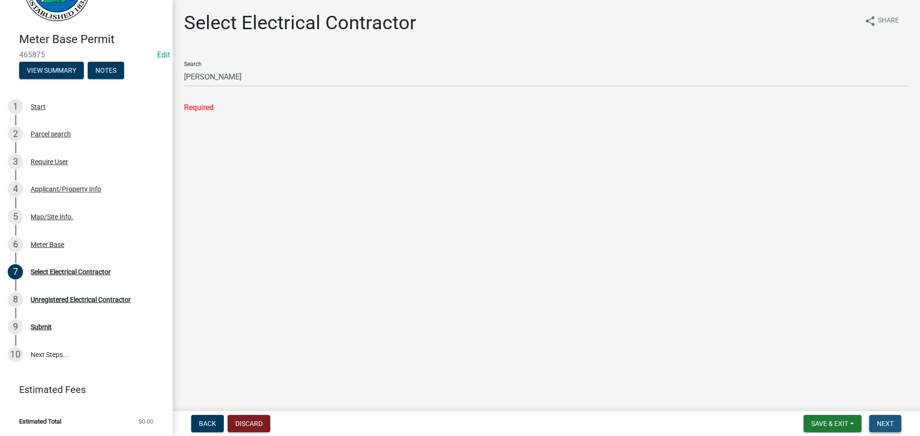
click at [882, 423] on span "Next" at bounding box center [885, 424] width 17 height 8
click at [821, 426] on span "Save & Exit" at bounding box center [829, 424] width 37 height 8
click at [812, 400] on button "Save & Exit" at bounding box center [823, 399] width 77 height 23
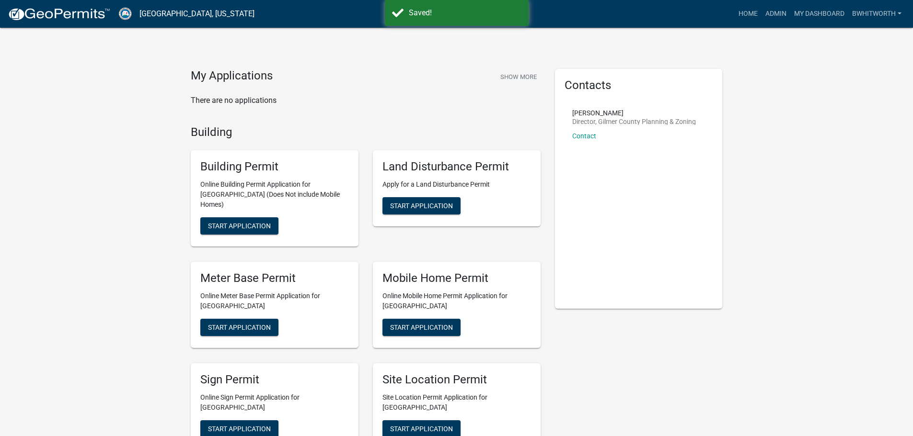
click at [768, 13] on link "Admin" at bounding box center [775, 14] width 29 height 18
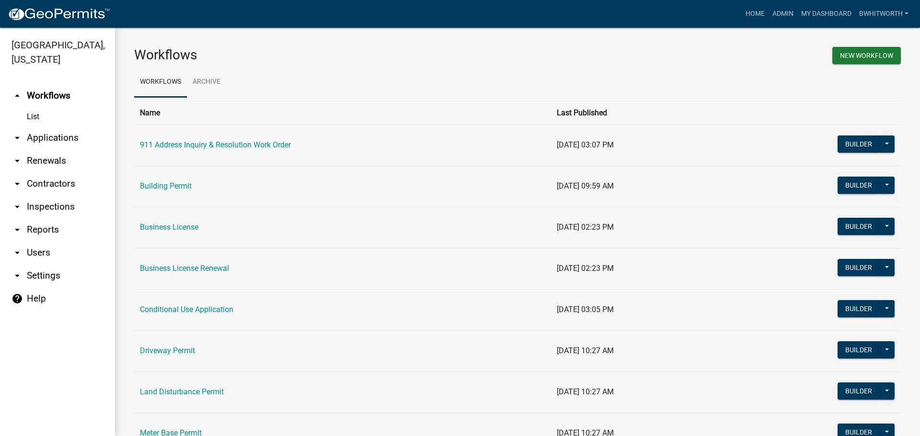
click at [36, 137] on link "arrow_drop_down Applications" at bounding box center [57, 137] width 115 height 23
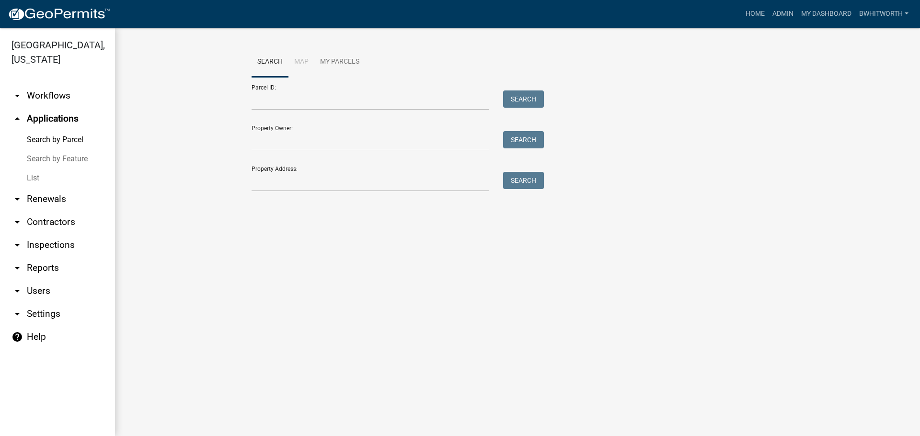
click at [29, 178] on link "List" at bounding box center [57, 178] width 115 height 19
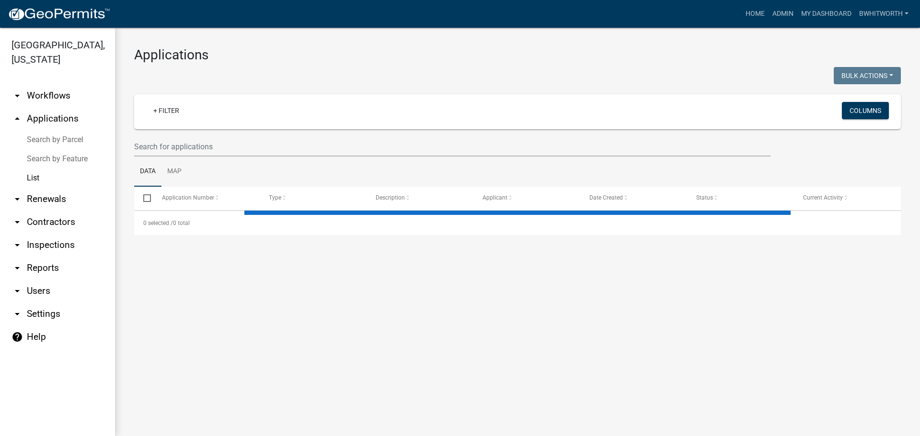
select select "3: 100"
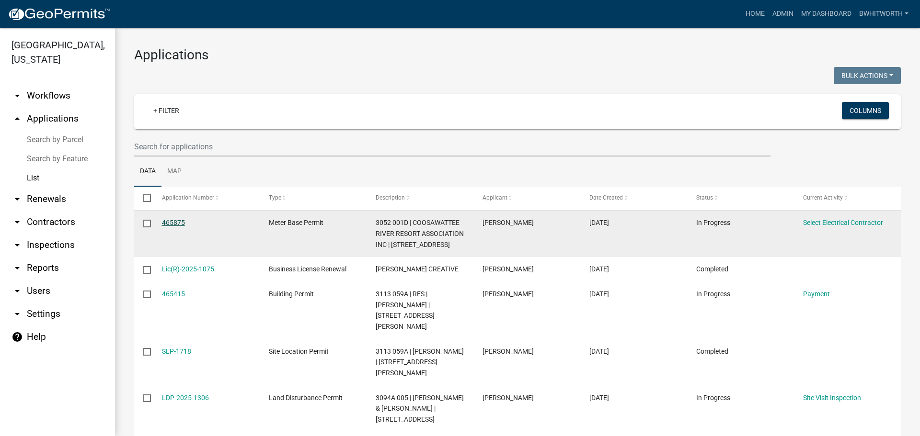
click at [165, 222] on link "465875" at bounding box center [173, 223] width 23 height 8
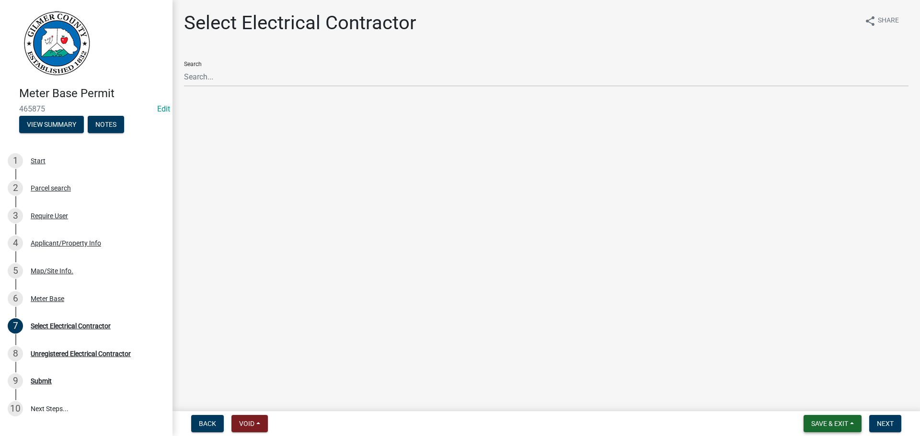
click at [824, 430] on button "Save & Exit" at bounding box center [832, 423] width 58 height 17
click at [821, 401] on button "Save & Exit" at bounding box center [823, 399] width 77 height 23
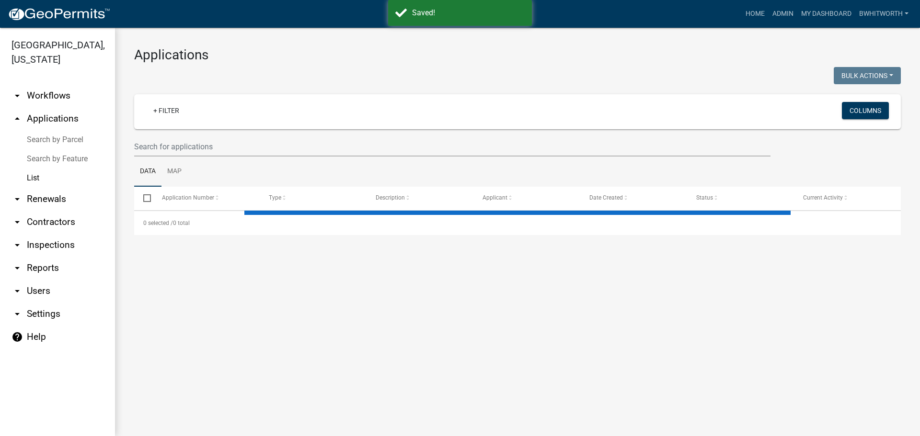
select select "3: 100"
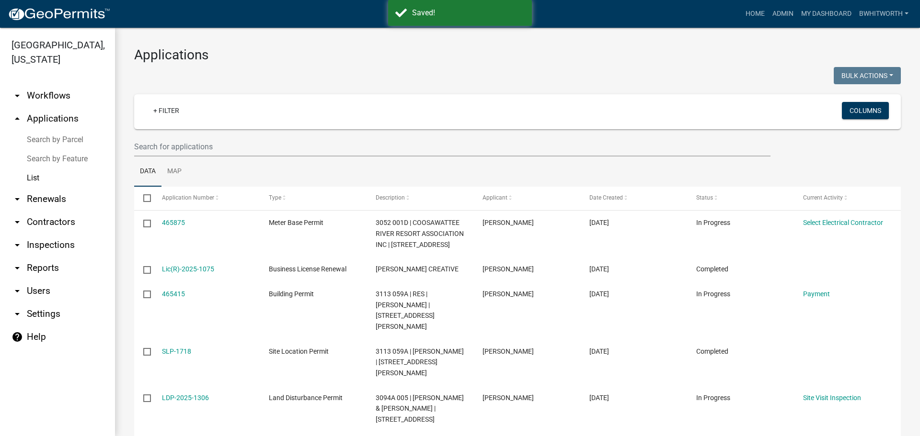
click at [31, 177] on link "List" at bounding box center [57, 178] width 115 height 19
drag, startPoint x: 31, startPoint y: 177, endPoint x: 194, endPoint y: 149, distance: 165.2
click at [141, 217] on div "[GEOGRAPHIC_DATA], [US_STATE] arrow_drop_down Workflows List arrow_drop_up Appl…" at bounding box center [460, 232] width 920 height 409
click at [24, 176] on link "List" at bounding box center [57, 178] width 115 height 19
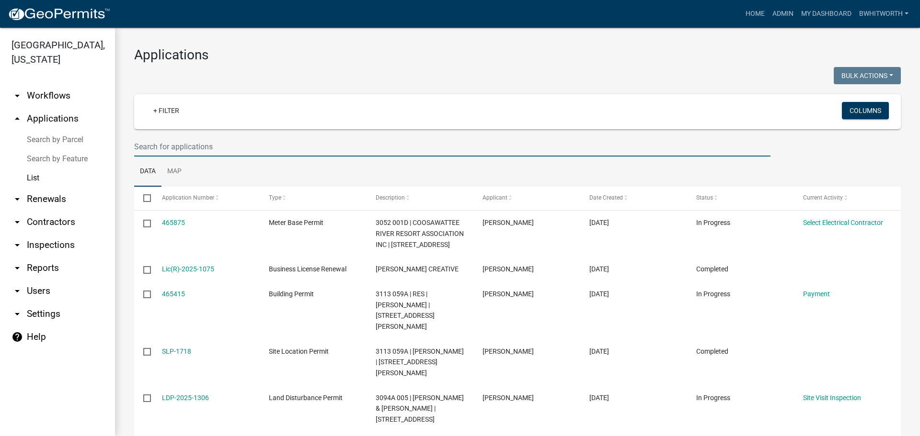
click at [160, 150] on input "text" at bounding box center [452, 147] width 636 height 20
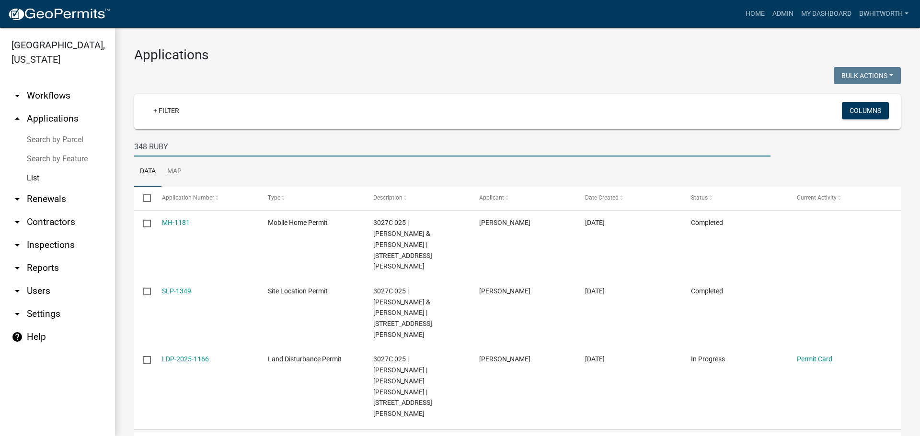
type input "348 RUBY"
click at [27, 176] on link "List" at bounding box center [57, 178] width 115 height 19
click at [29, 176] on link "List" at bounding box center [57, 178] width 115 height 19
click at [30, 177] on link "List" at bounding box center [57, 178] width 115 height 19
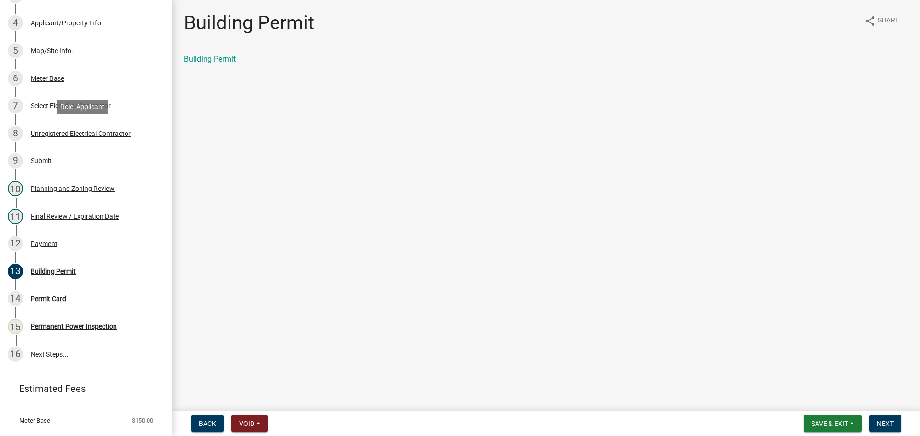
scroll to position [260, 0]
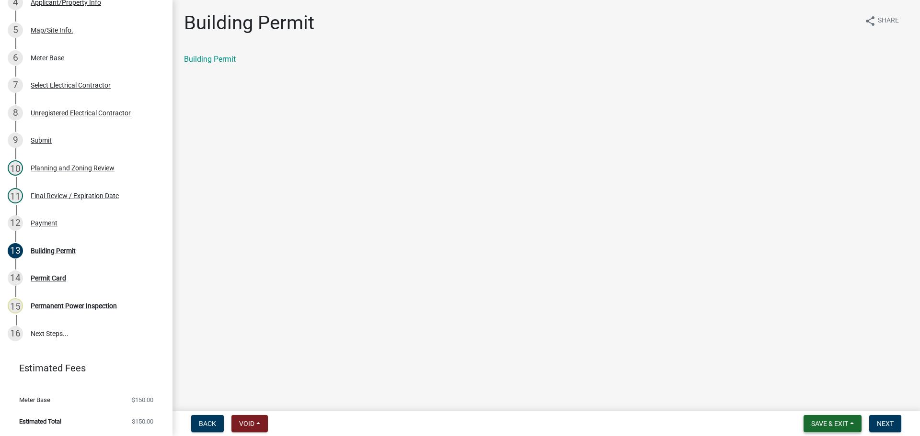
click at [834, 417] on button "Save & Exit" at bounding box center [832, 423] width 58 height 17
click at [829, 405] on button "Save & Exit" at bounding box center [823, 399] width 77 height 23
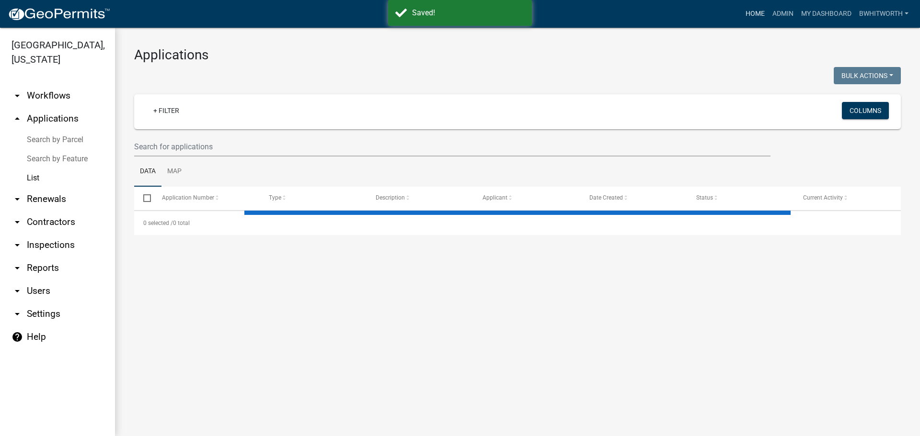
select select "3: 100"
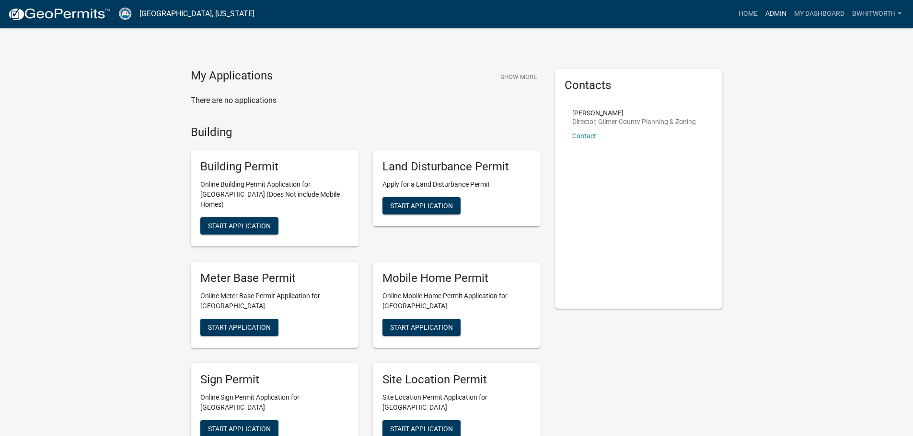
click at [767, 9] on link "Admin" at bounding box center [775, 14] width 29 height 18
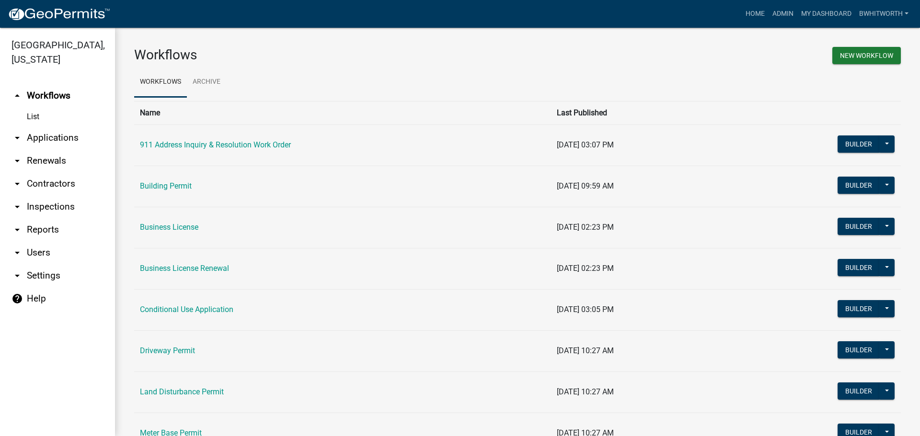
click at [32, 115] on link "List" at bounding box center [57, 116] width 115 height 19
click at [35, 140] on link "arrow_drop_down Applications" at bounding box center [57, 137] width 115 height 23
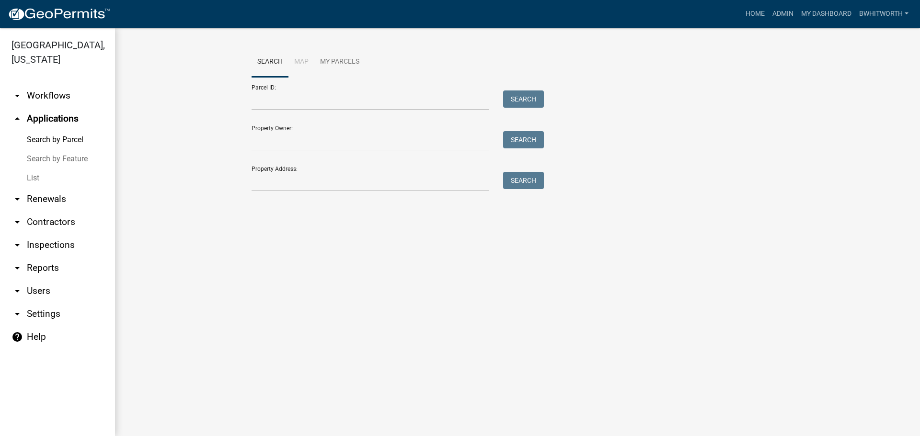
click at [34, 172] on link "List" at bounding box center [57, 178] width 115 height 19
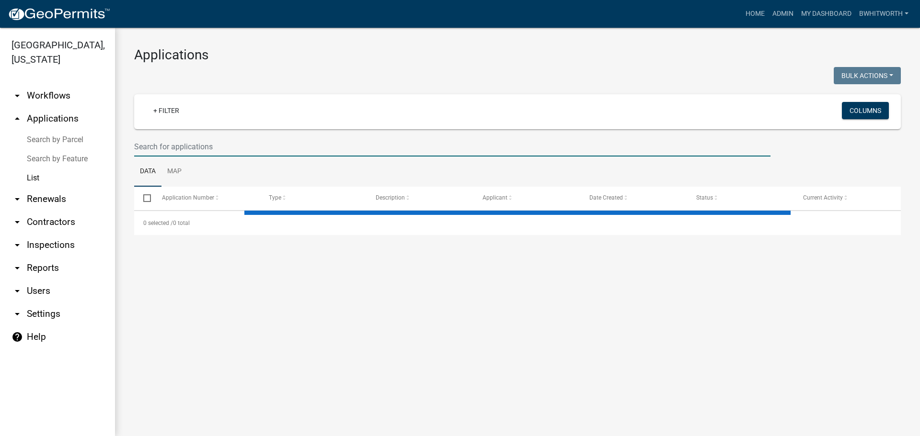
click at [181, 149] on input "text" at bounding box center [452, 147] width 636 height 20
select select "3: 100"
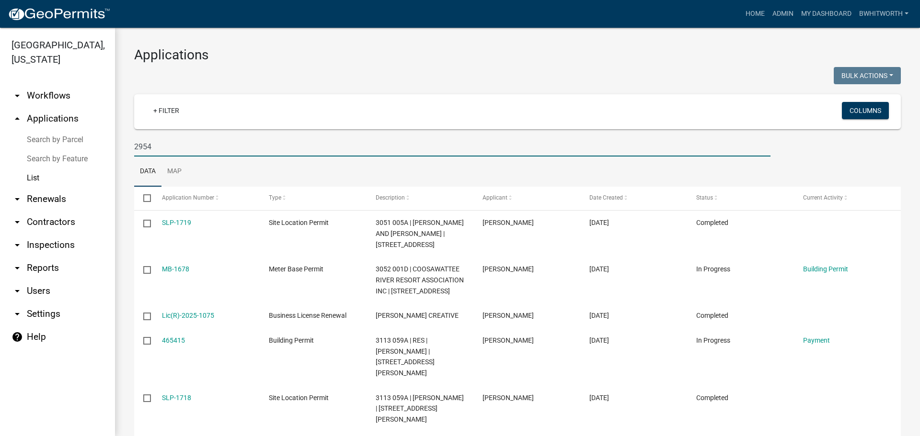
type input "2954"
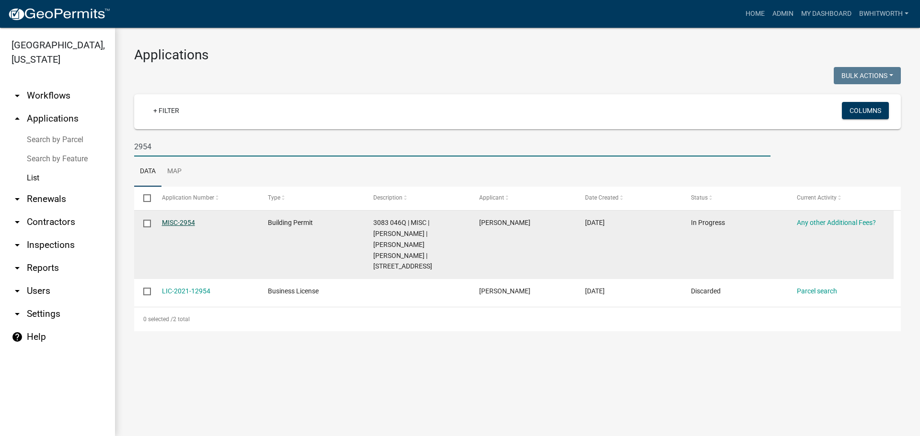
click at [181, 220] on link "MISC-2954" at bounding box center [178, 223] width 33 height 8
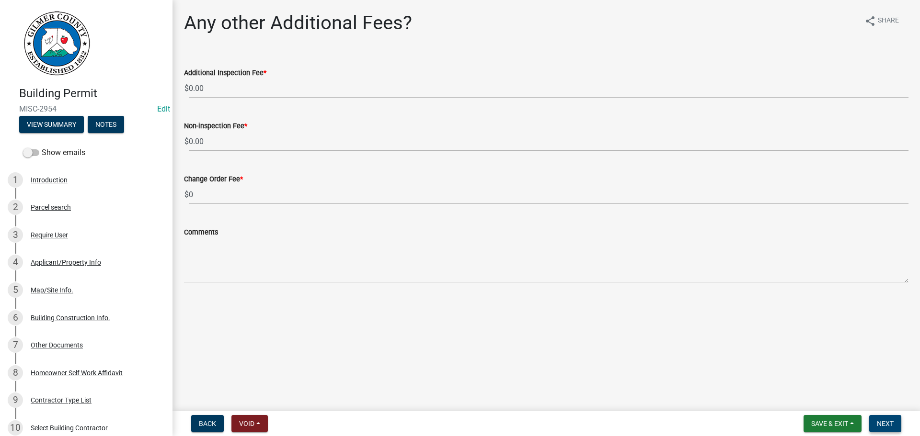
click at [890, 421] on span "Next" at bounding box center [885, 424] width 17 height 8
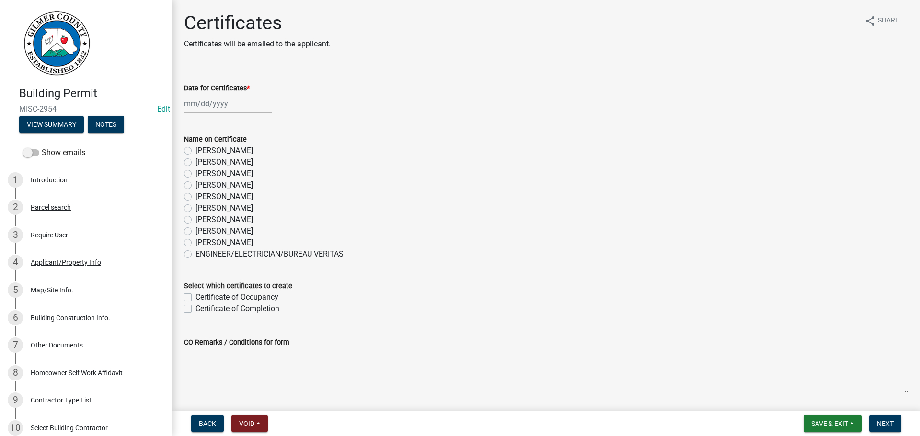
click at [203, 105] on div at bounding box center [228, 104] width 88 height 20
select select "8"
select select "2025"
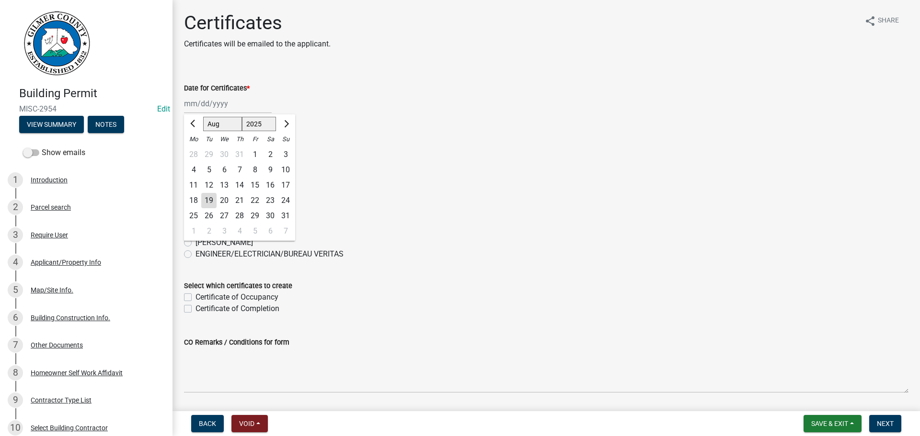
click at [191, 200] on div "18" at bounding box center [193, 200] width 15 height 15
type input "[DATE]"
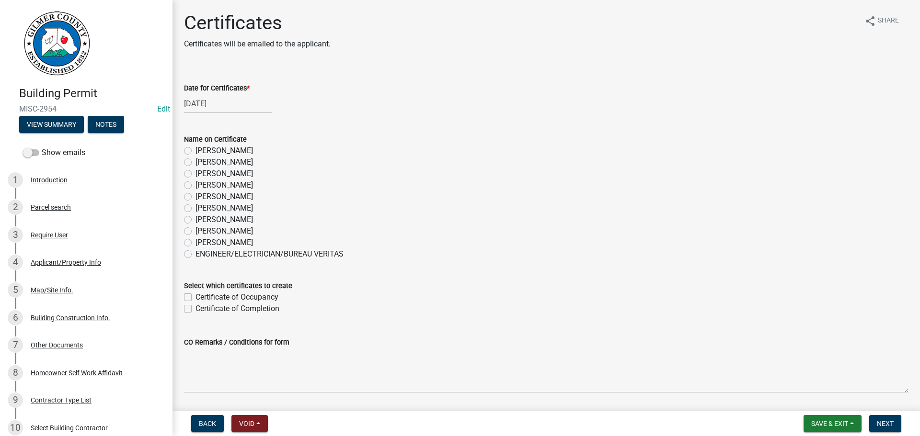
click at [183, 186] on div "Name on Certificate Andrew Mathis Art Wlochowski Becky Whitworth Joe Bouhl Kare…" at bounding box center [546, 191] width 739 height 138
click at [195, 185] on label "Joe Bouhl" at bounding box center [223, 185] width 57 height 11
click at [195, 185] on input "Joe Bouhl" at bounding box center [198, 183] width 6 height 6
radio input "true"
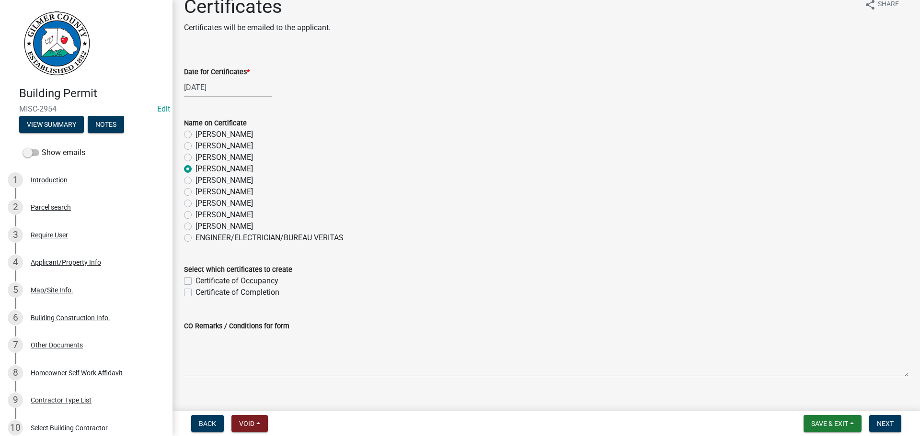
scroll to position [31, 0]
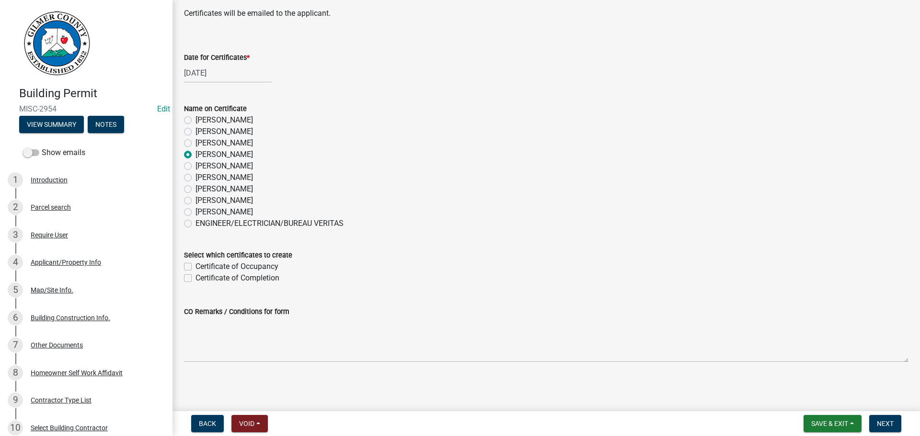
click at [195, 279] on label "Certificate of Completion" at bounding box center [237, 278] width 84 height 11
click at [195, 279] on input "Certificate of Completion" at bounding box center [198, 276] width 6 height 6
checkbox input "true"
checkbox input "false"
checkbox input "true"
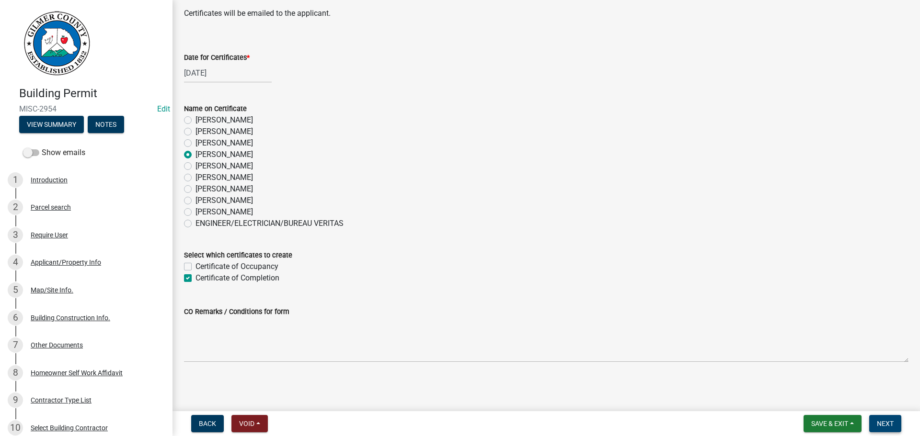
click at [886, 423] on span "Next" at bounding box center [885, 424] width 17 height 8
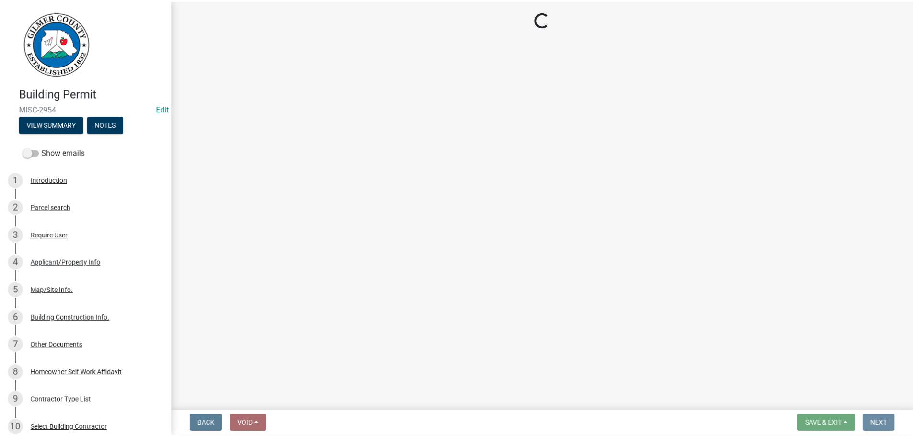
scroll to position [0, 0]
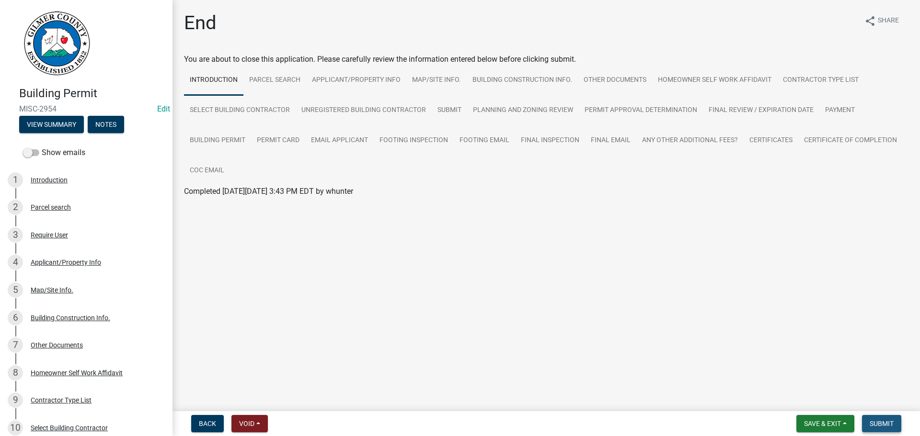
click at [882, 422] on span "Submit" at bounding box center [882, 424] width 24 height 8
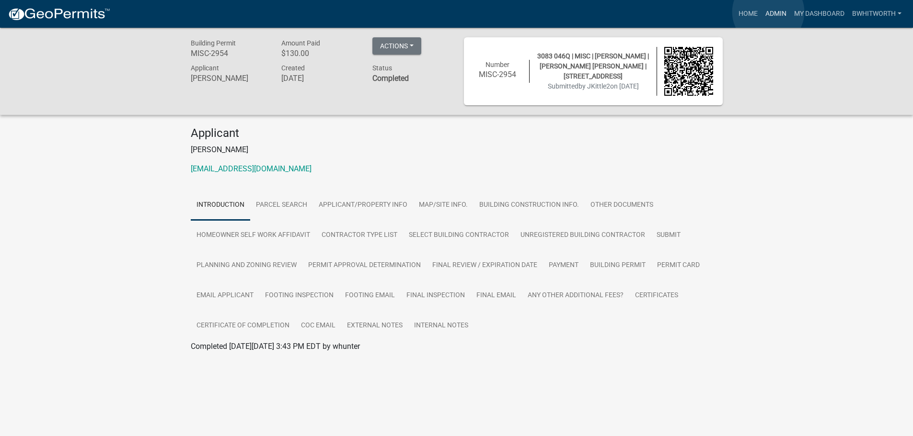
click at [768, 12] on link "Admin" at bounding box center [775, 14] width 29 height 18
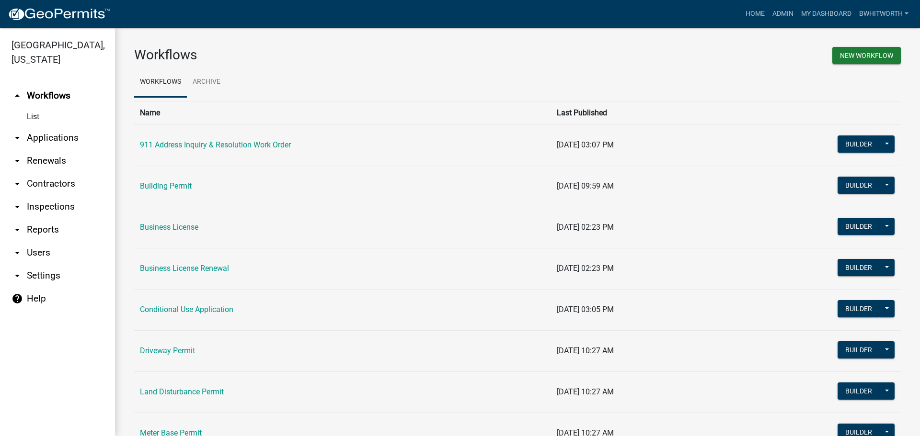
click at [36, 132] on link "arrow_drop_down Applications" at bounding box center [57, 137] width 115 height 23
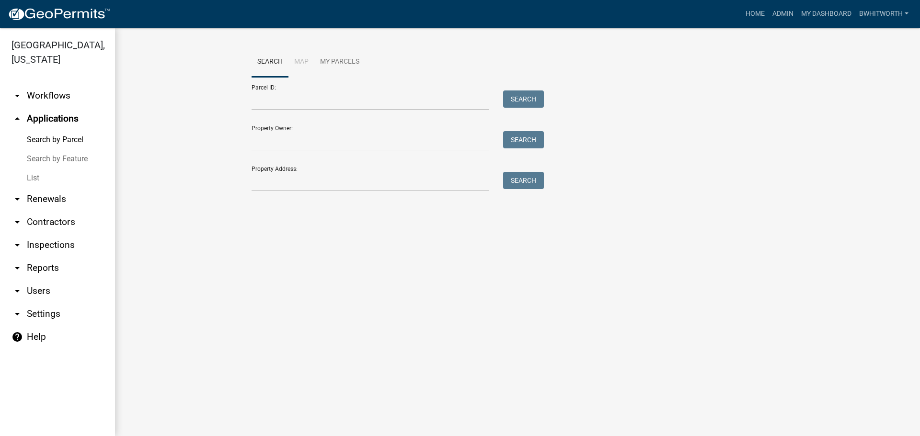
click at [32, 180] on link "List" at bounding box center [57, 178] width 115 height 19
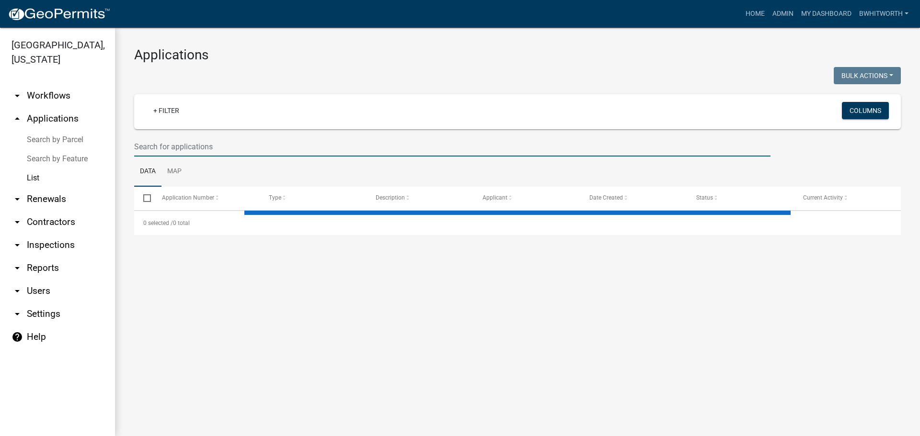
click at [186, 142] on input "text" at bounding box center [452, 147] width 636 height 20
select select "3: 100"
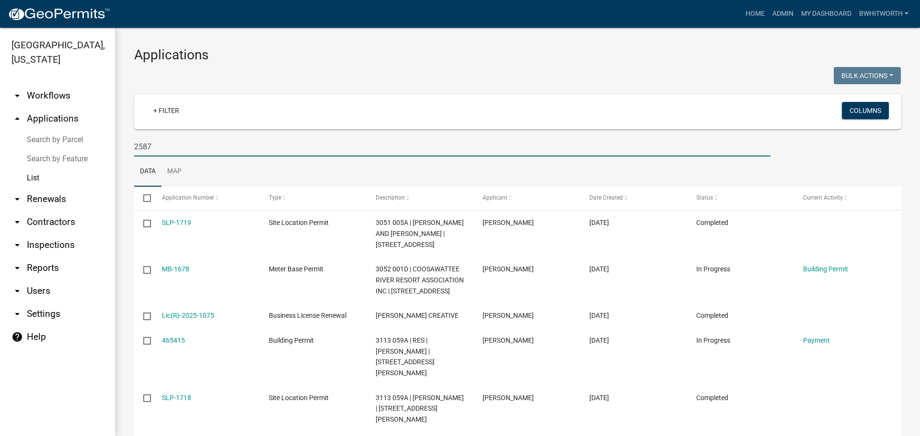
type input "2587"
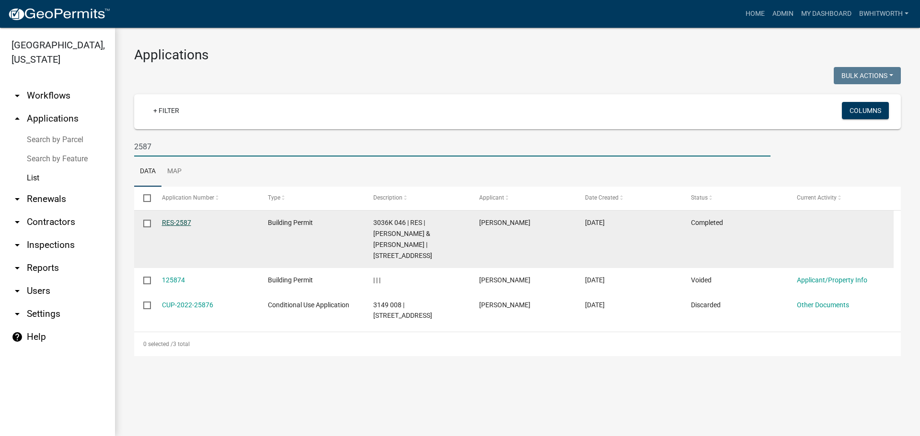
click at [186, 219] on link "RES-2587" at bounding box center [176, 223] width 29 height 8
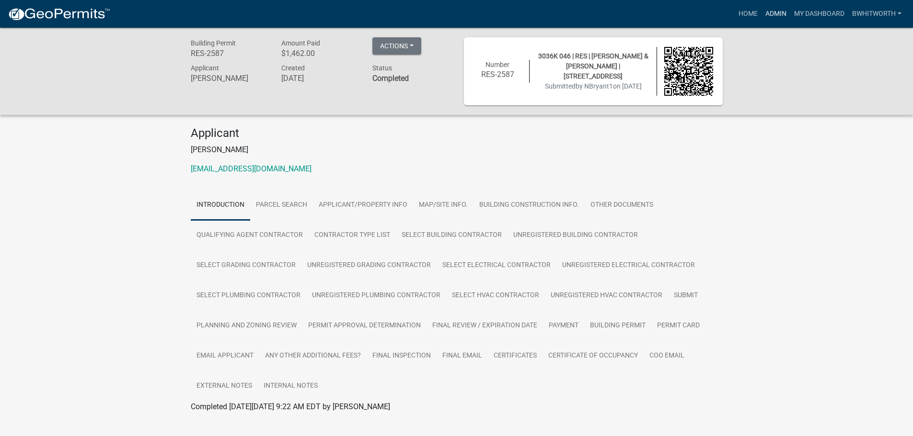
click at [767, 11] on link "Admin" at bounding box center [775, 14] width 29 height 18
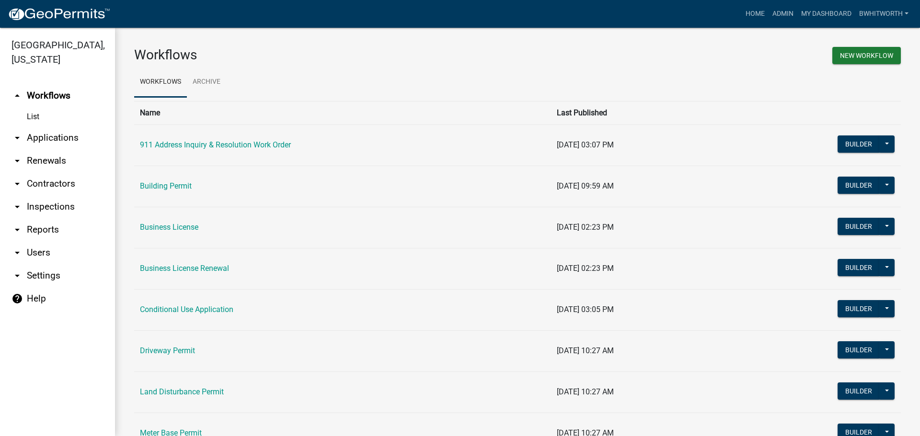
click at [44, 140] on link "arrow_drop_down Applications" at bounding box center [57, 137] width 115 height 23
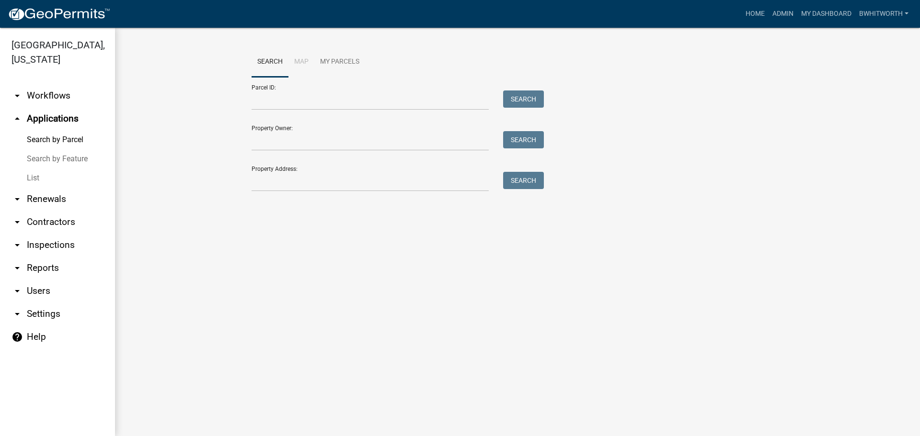
click at [28, 171] on link "List" at bounding box center [57, 178] width 115 height 19
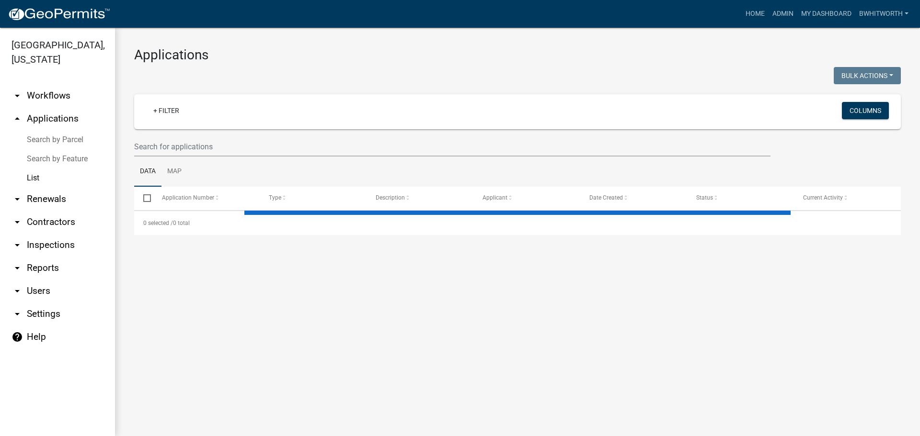
select select "3: 100"
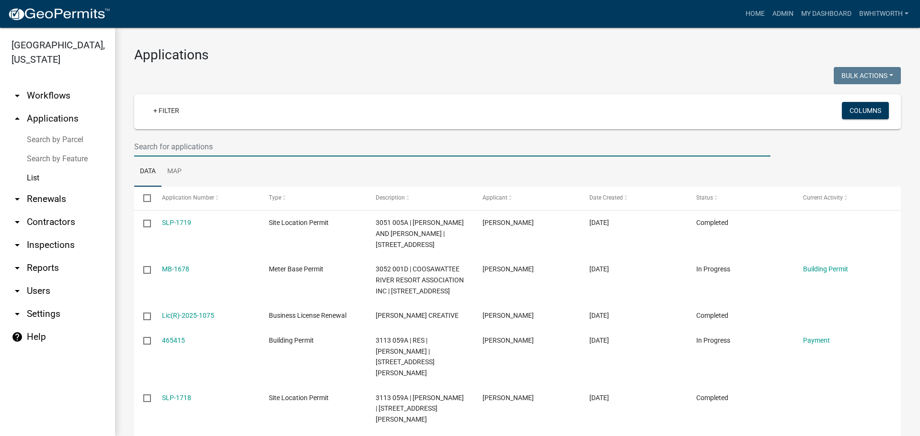
click at [192, 153] on input "text" at bounding box center [452, 147] width 636 height 20
type input "2045"
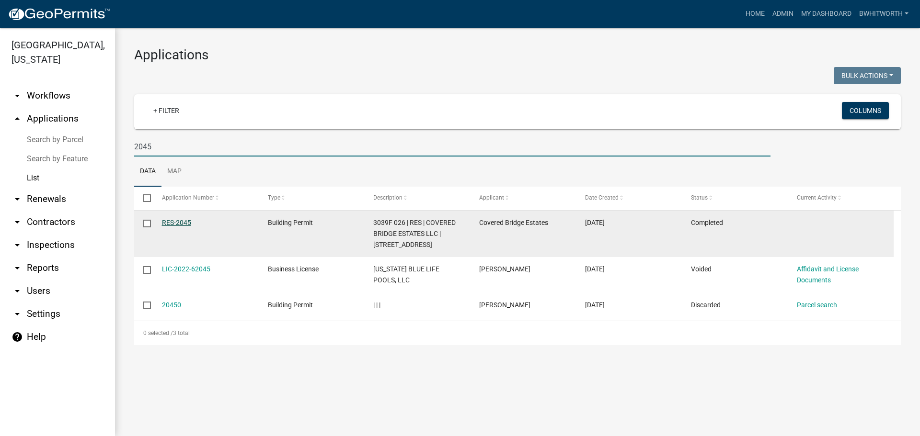
click at [176, 222] on link "RES-2045" at bounding box center [176, 223] width 29 height 8
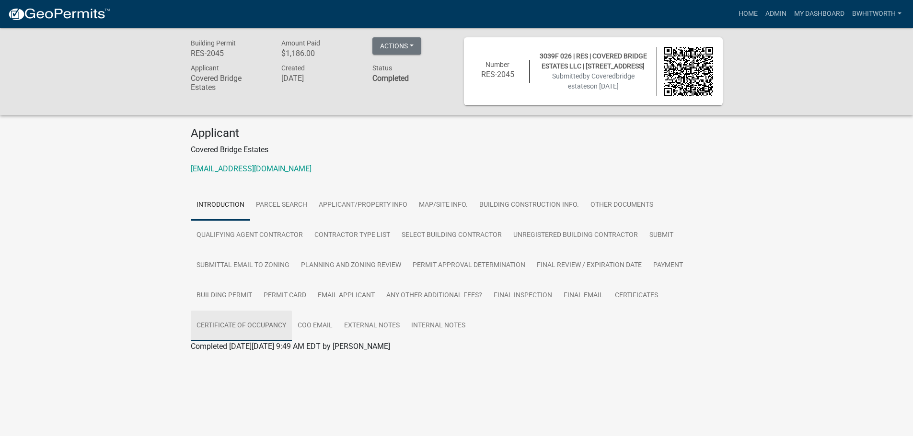
click at [252, 323] on link "Certificate of Occupancy" at bounding box center [241, 326] width 101 height 31
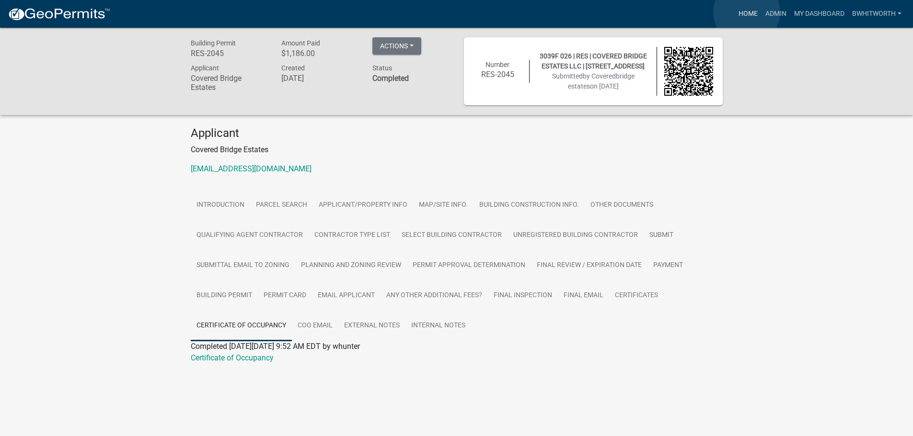
click at [746, 12] on link "Home" at bounding box center [747, 14] width 27 height 18
